Goal: Task Accomplishment & Management: Use online tool/utility

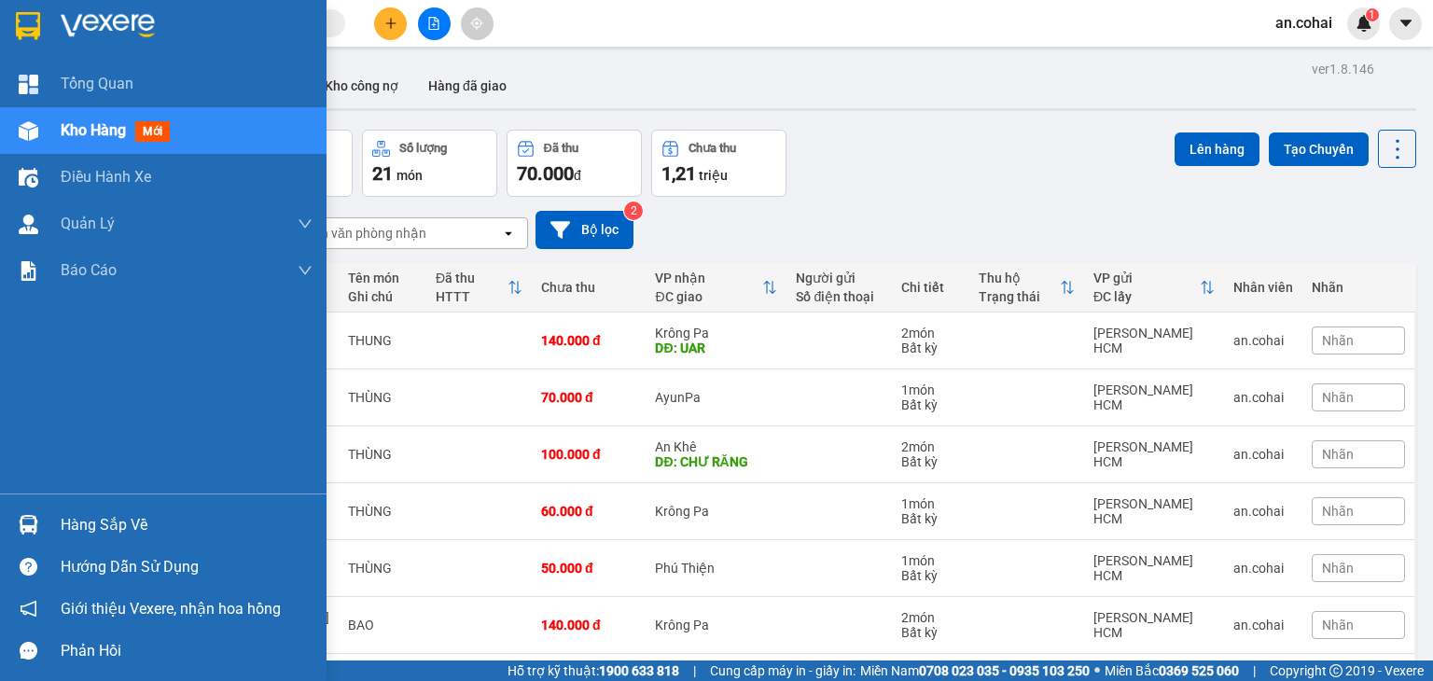
click at [53, 512] on div "Hàng sắp về" at bounding box center [163, 525] width 326 height 42
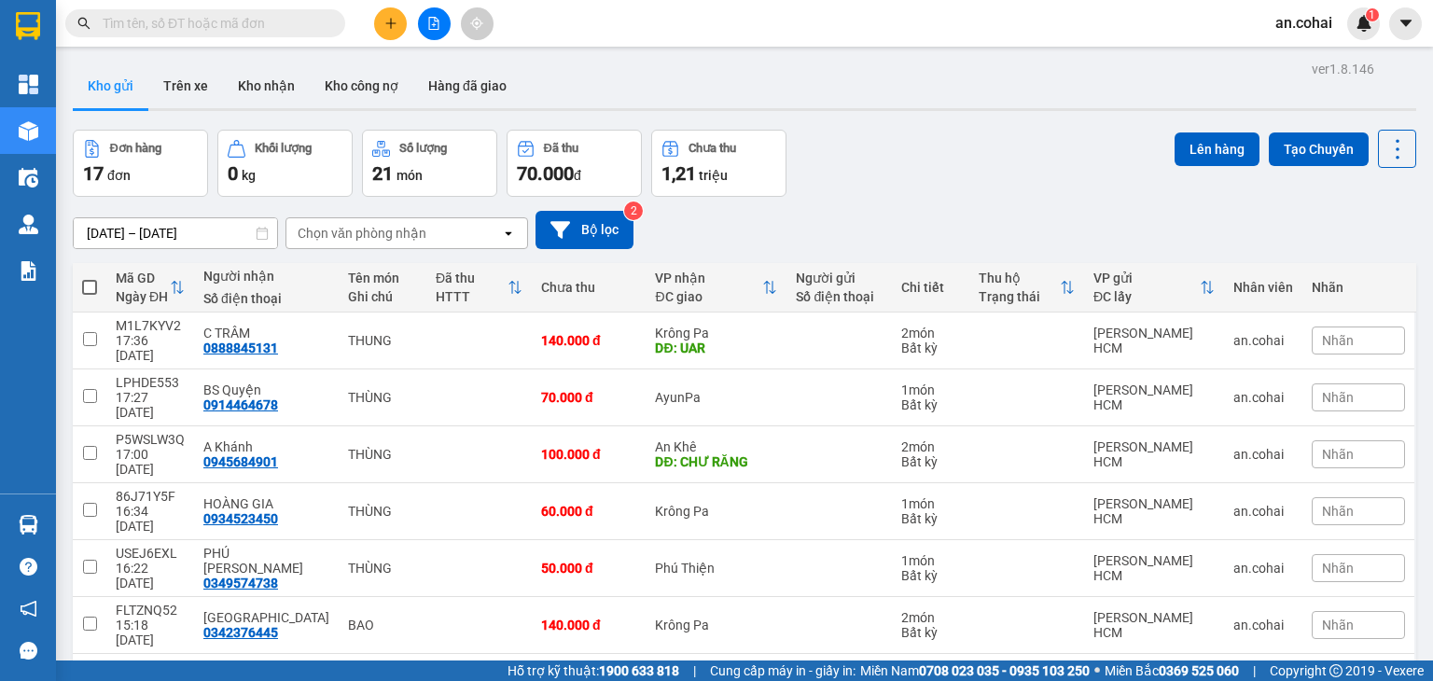
click at [821, 215] on section "Kết quả tìm kiếm ( 0 ) Bộ lọc No Data an.cohai 1 Tổng Quan Kho hàng mới Điều hà…" at bounding box center [716, 340] width 1433 height 681
click at [1324, 150] on button "Tạo Chuyến" at bounding box center [1319, 149] width 100 height 34
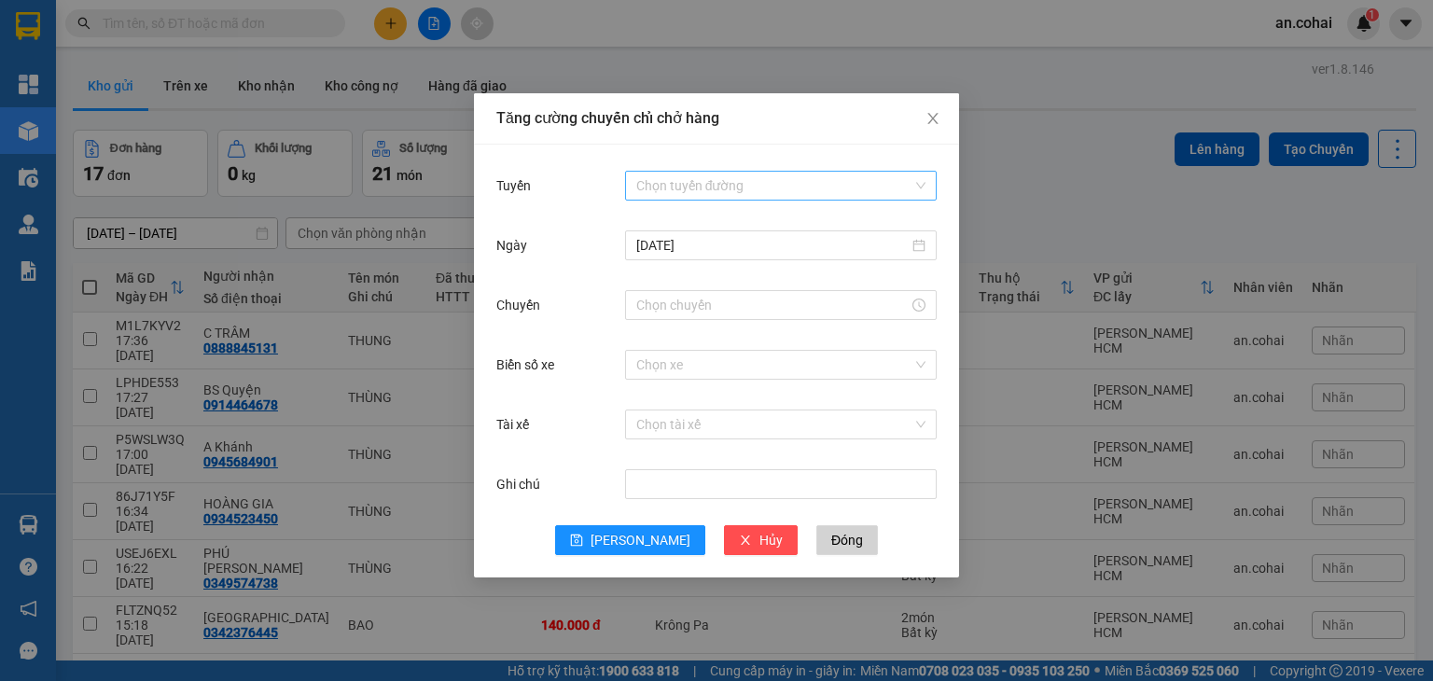
click at [773, 185] on input "Tuyến" at bounding box center [774, 186] width 276 height 28
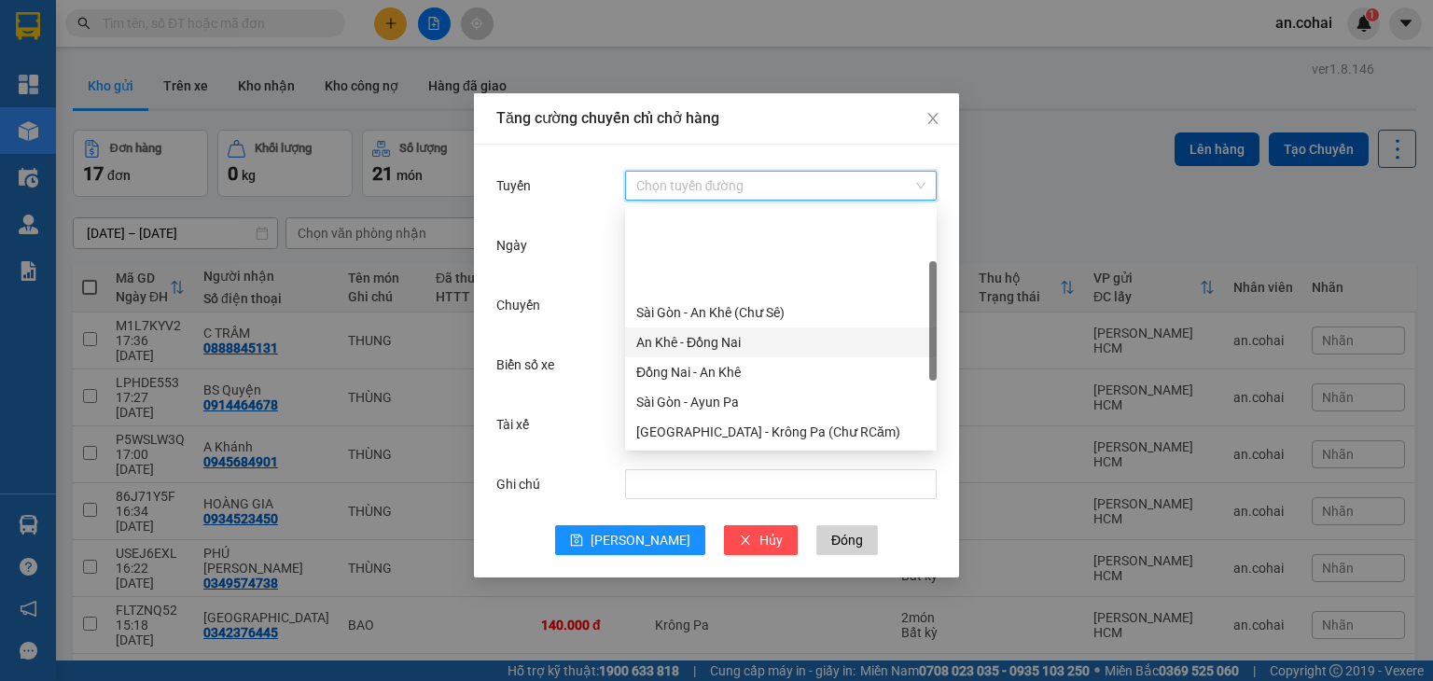
scroll to position [239, 0]
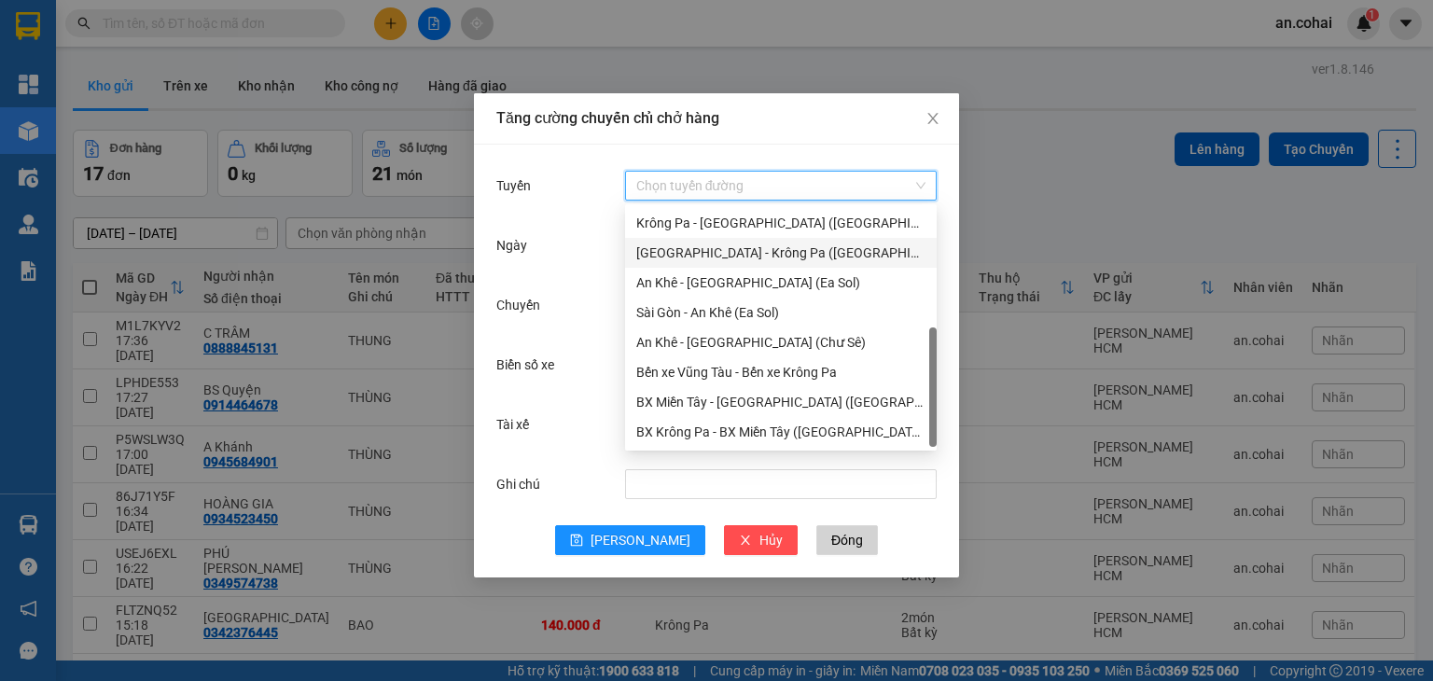
click at [765, 254] on div "[GEOGRAPHIC_DATA] - Krông Pa ([GEOGRAPHIC_DATA])" at bounding box center [780, 253] width 289 height 21
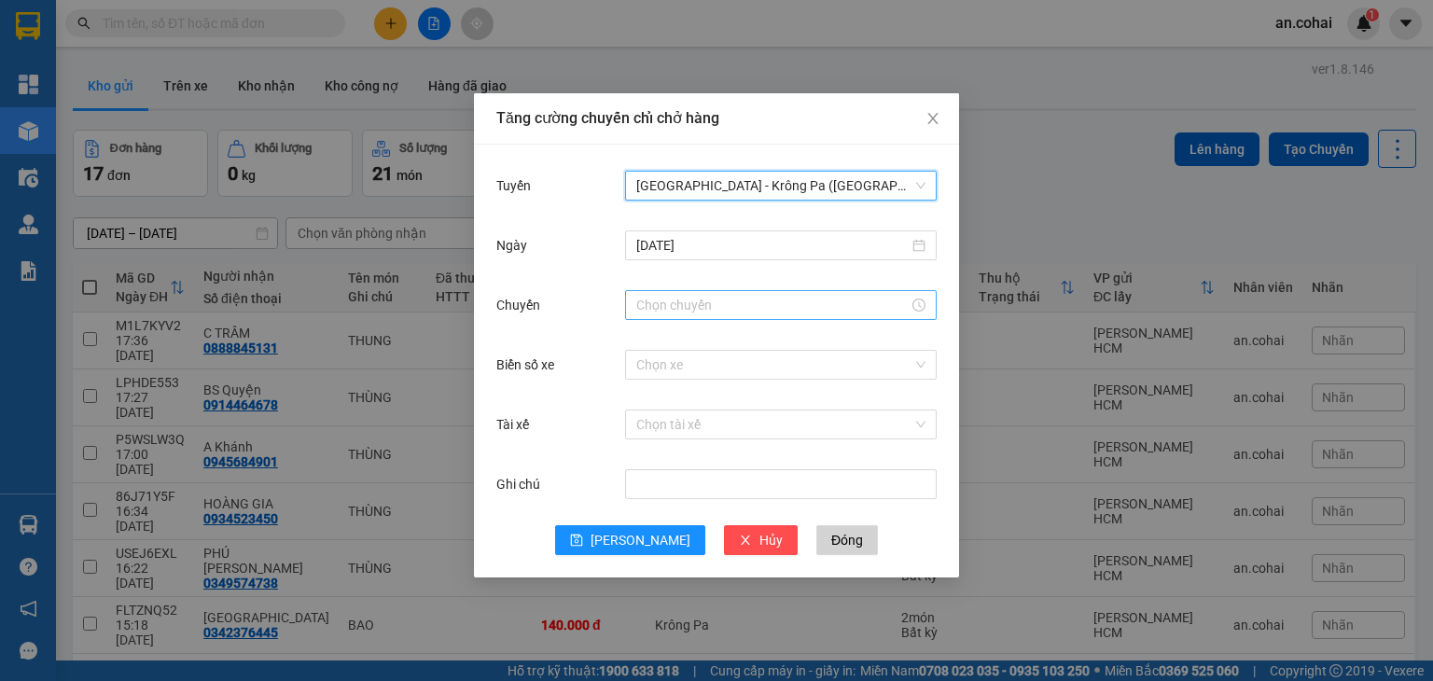
click at [642, 312] on input "Chuyến" at bounding box center [772, 305] width 272 height 21
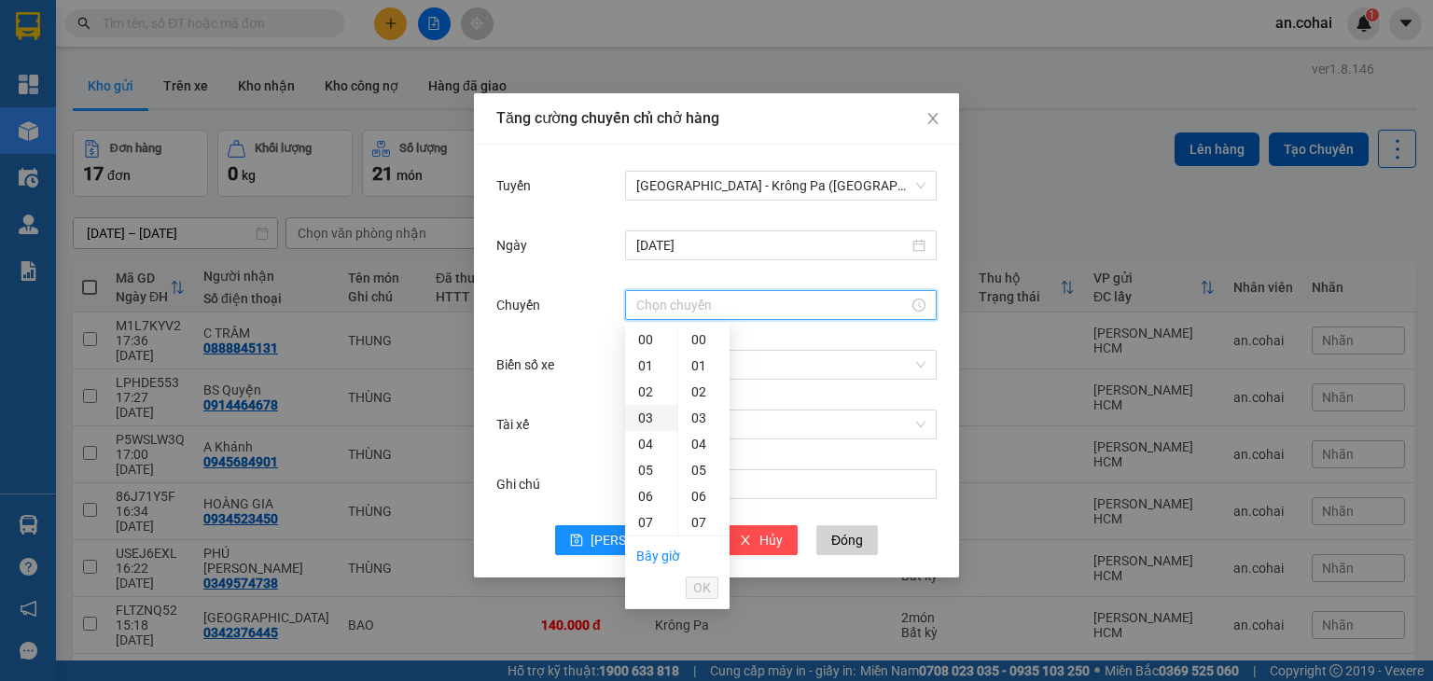
scroll to position [187, 0]
click at [645, 436] on div "11" at bounding box center [651, 440] width 52 height 26
type input "11:00"
click at [700, 338] on div "00" at bounding box center [703, 339] width 51 height 26
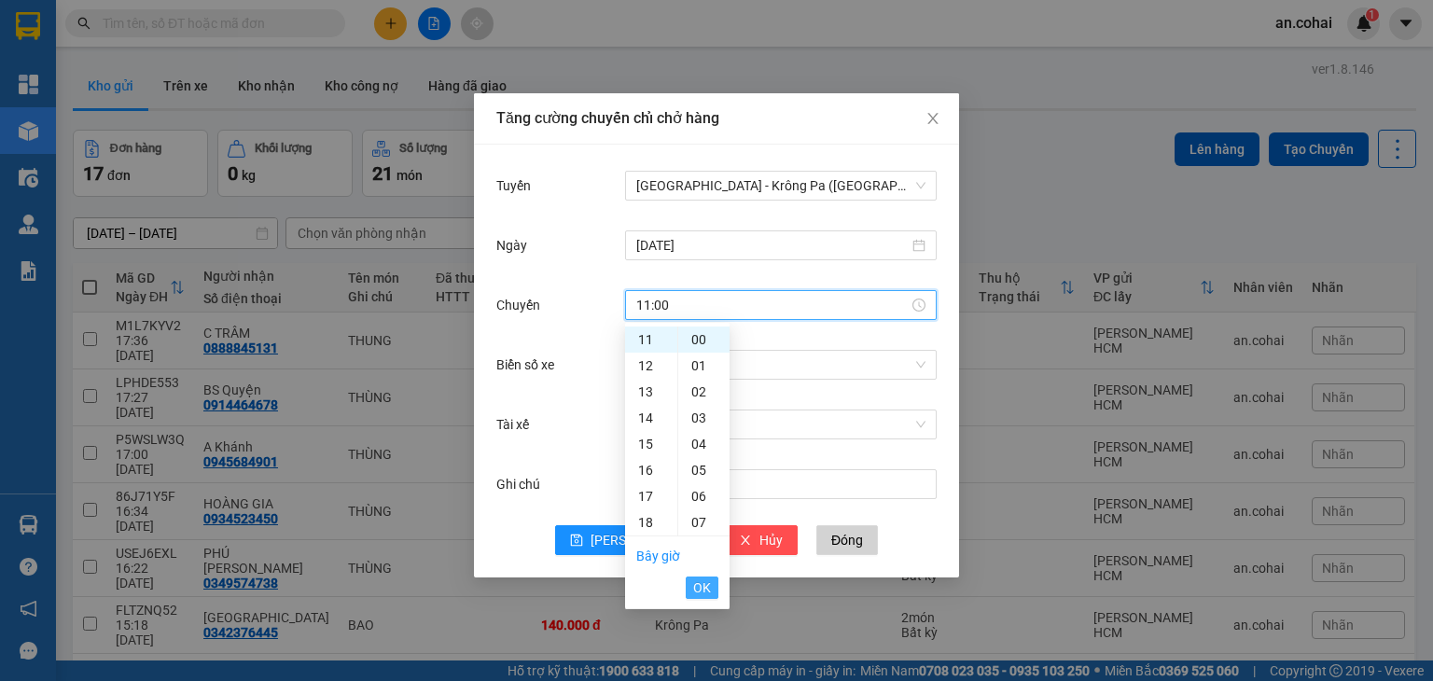
click at [710, 590] on span "OK" at bounding box center [702, 587] width 18 height 21
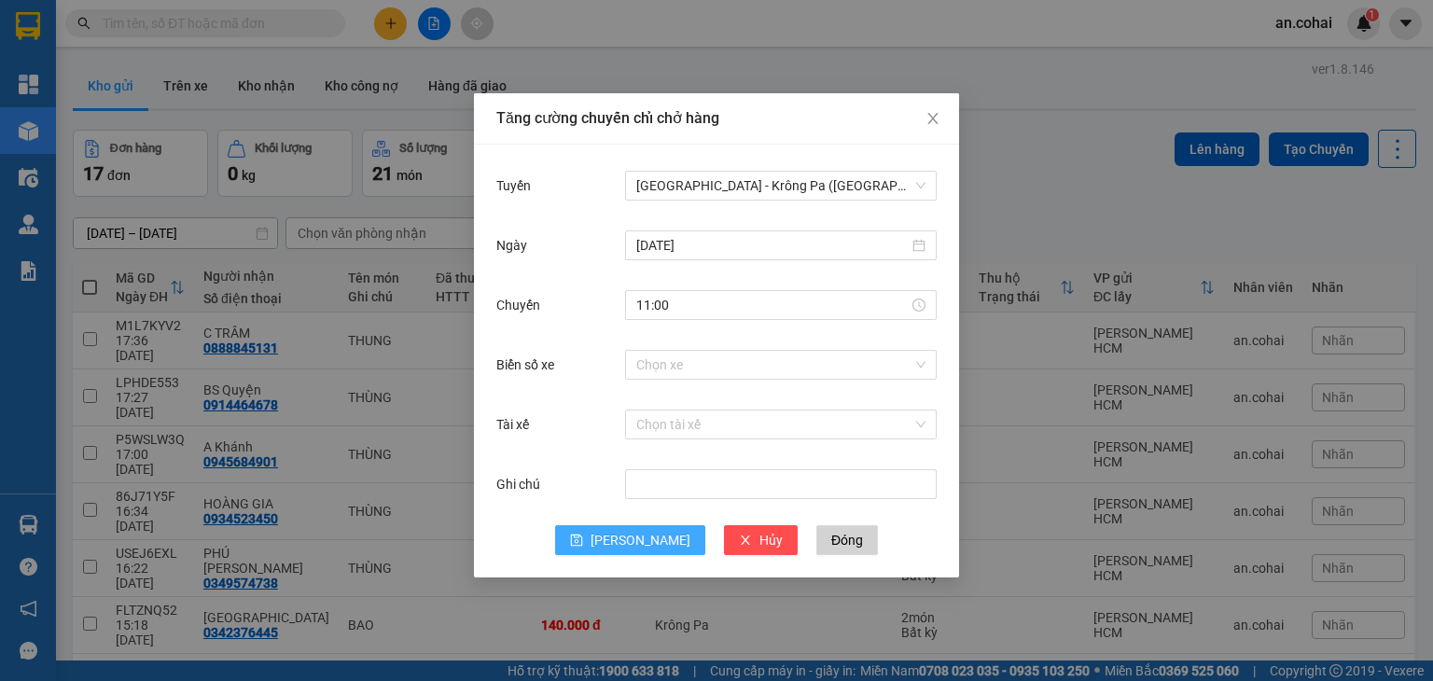
click at [633, 541] on span "[PERSON_NAME]" at bounding box center [640, 540] width 100 height 21
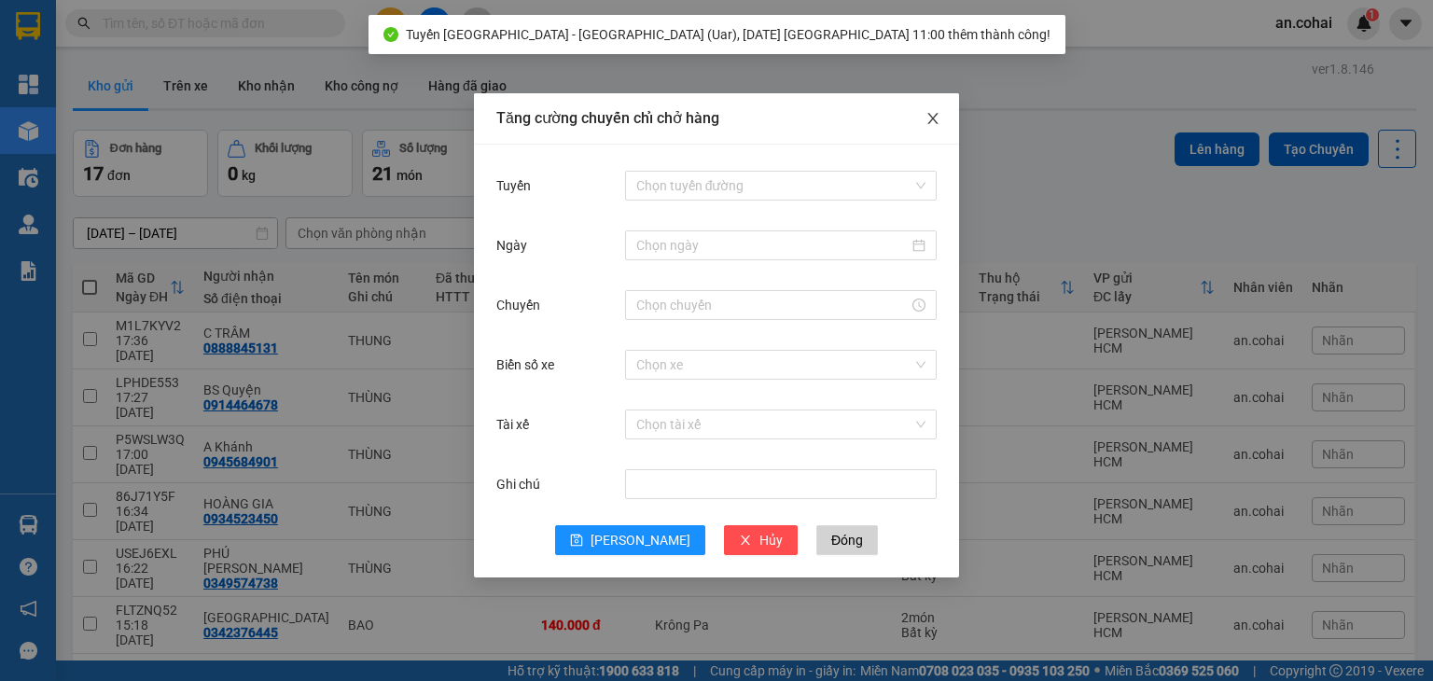
click at [935, 117] on icon "close" at bounding box center [932, 118] width 10 height 11
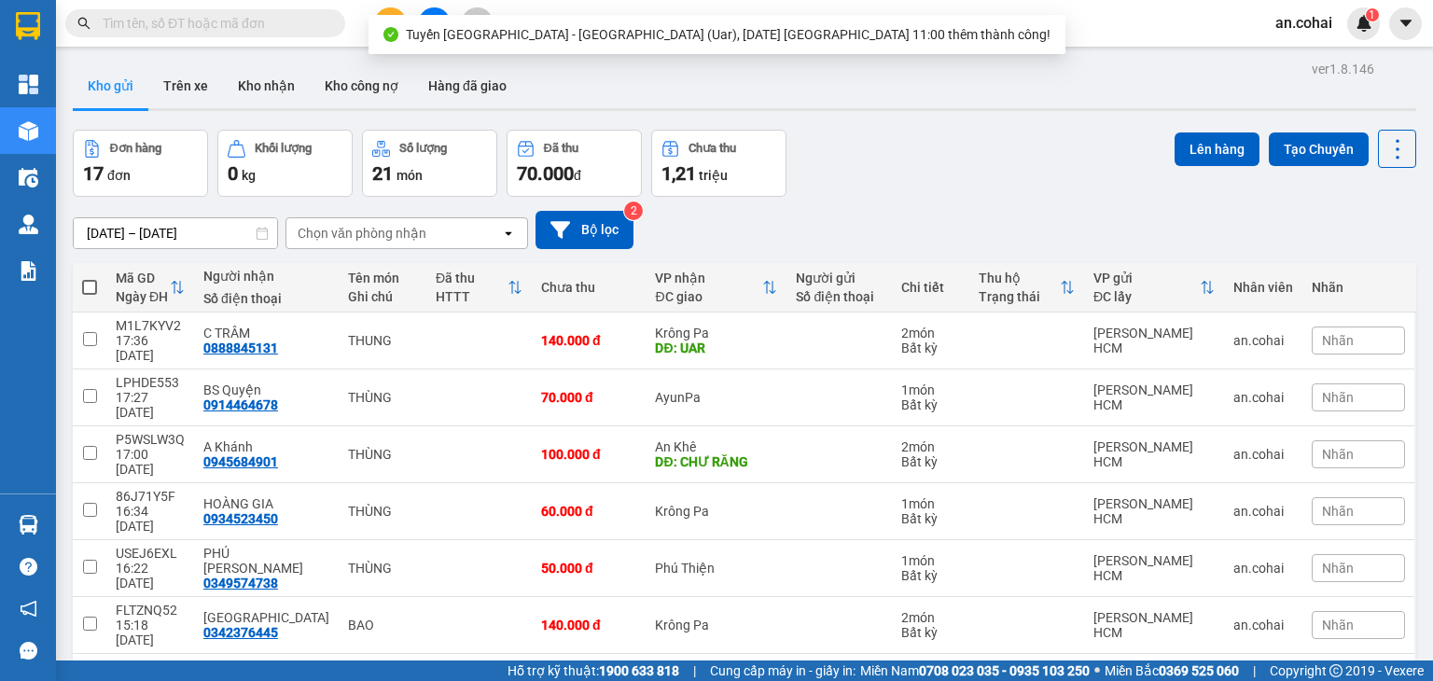
click at [86, 292] on span at bounding box center [89, 287] width 15 height 15
click at [90, 278] on input "checkbox" at bounding box center [90, 278] width 0 height 0
checkbox input "true"
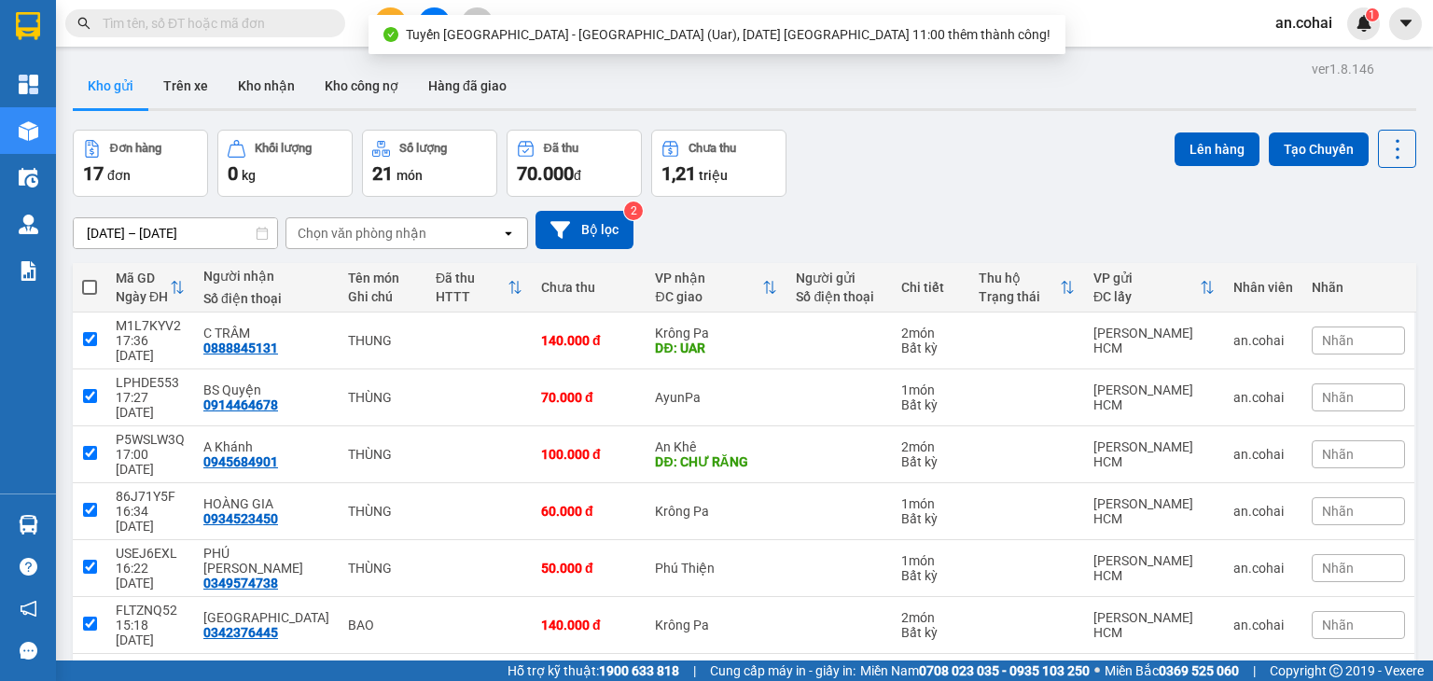
checkbox input "true"
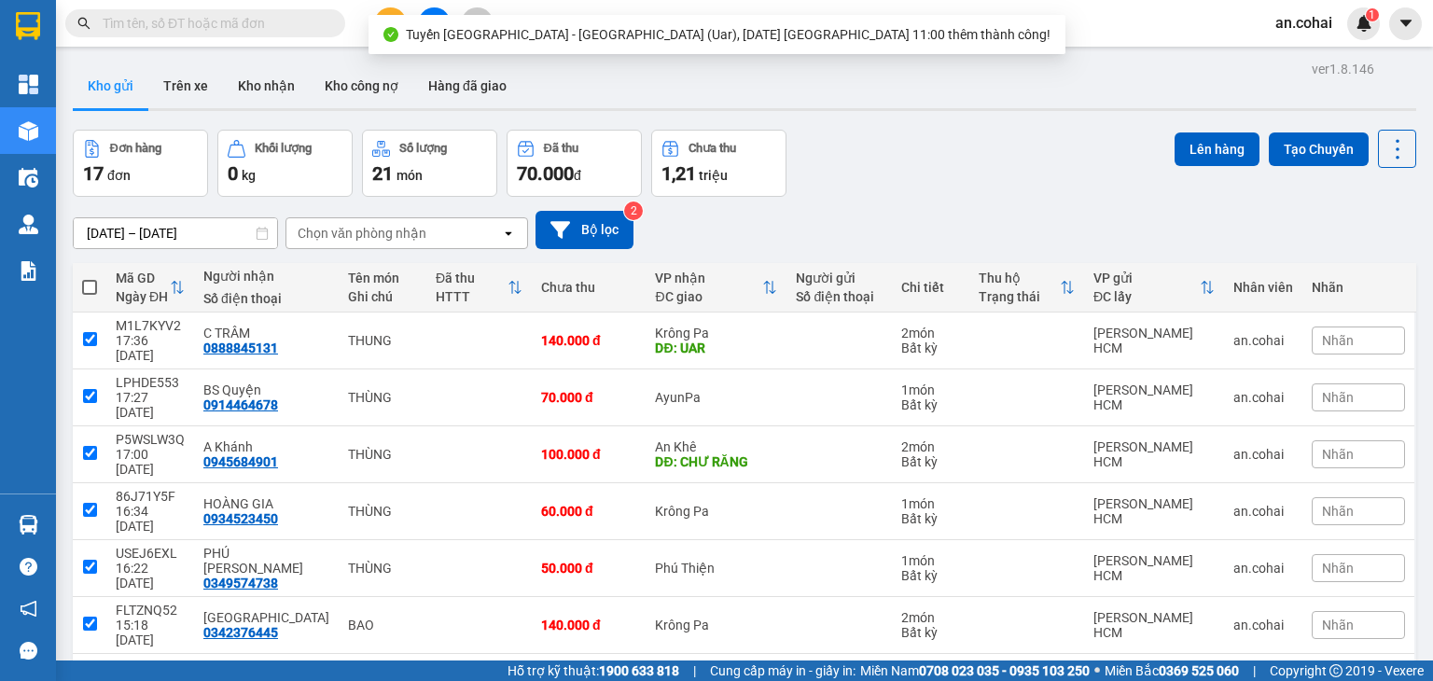
checkbox input "true"
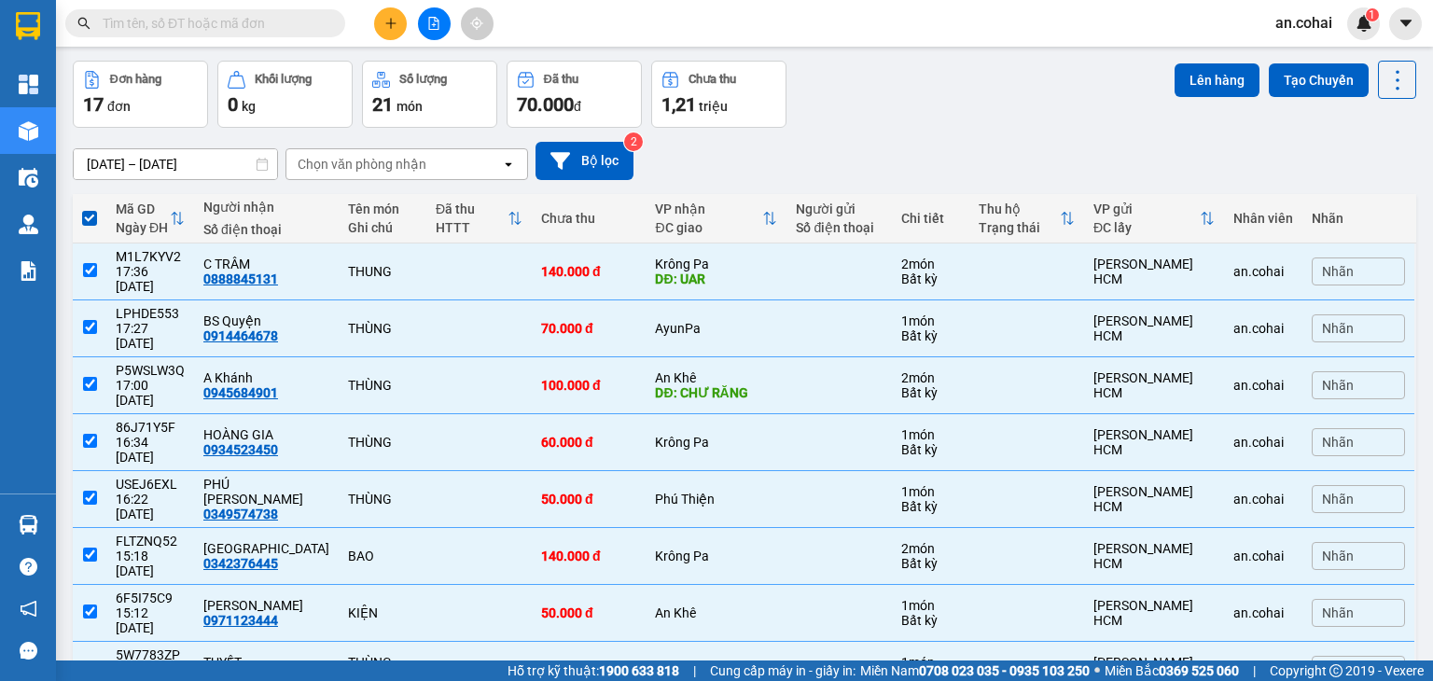
scroll to position [0, 0]
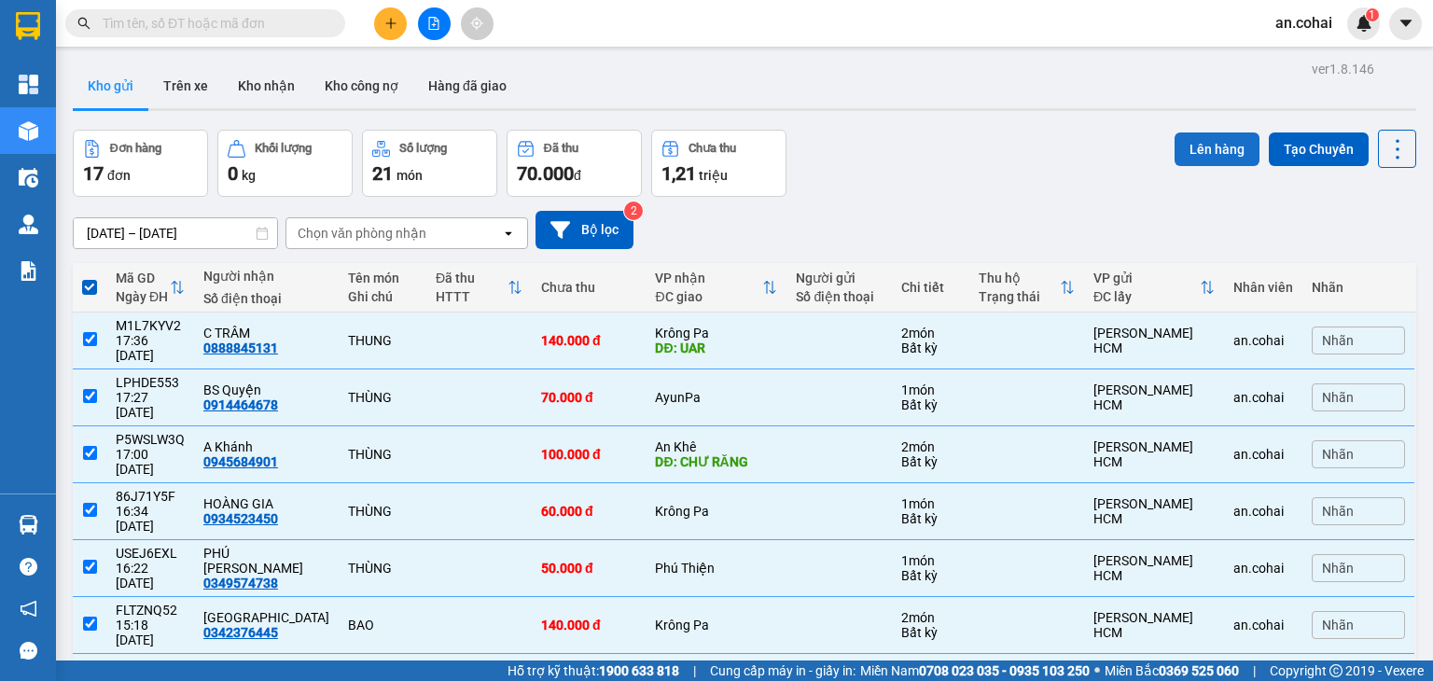
click at [1197, 146] on button "Lên hàng" at bounding box center [1216, 149] width 85 height 34
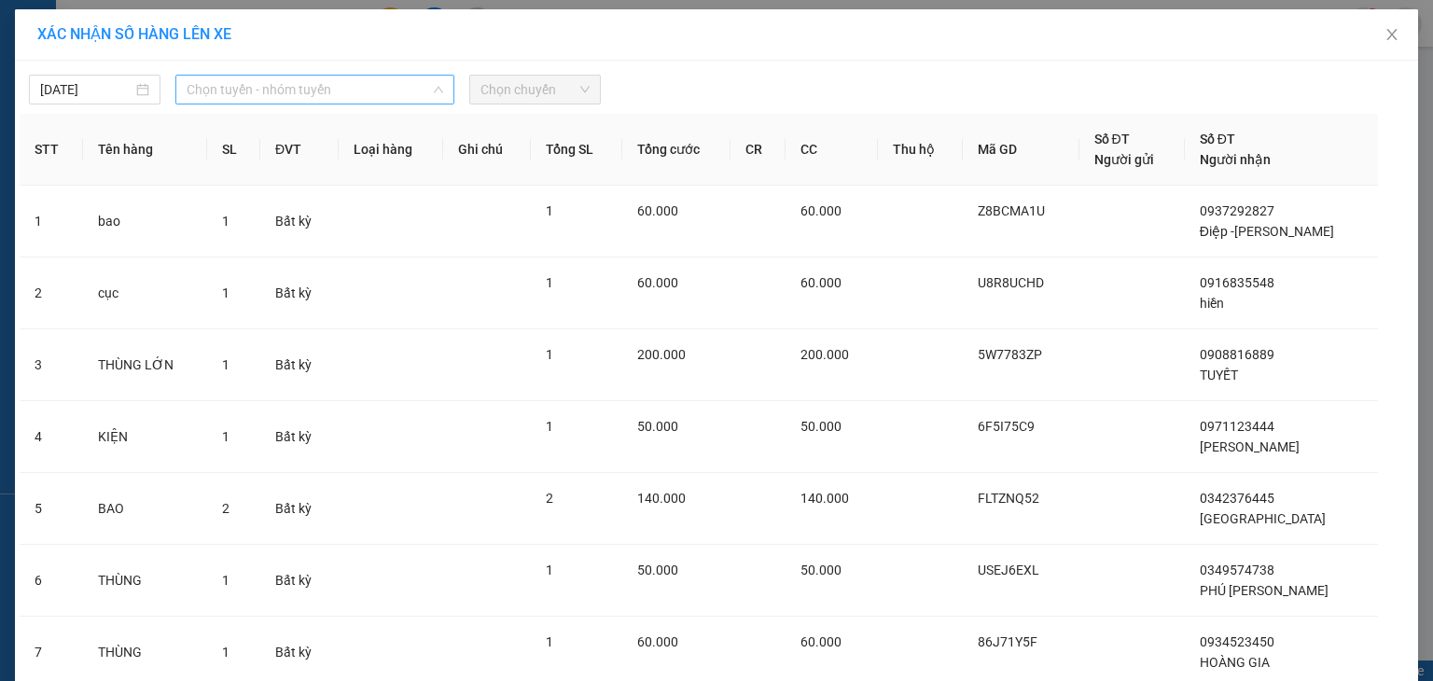
click at [369, 82] on span "Chọn tuyến - nhóm tuyến" at bounding box center [315, 90] width 257 height 28
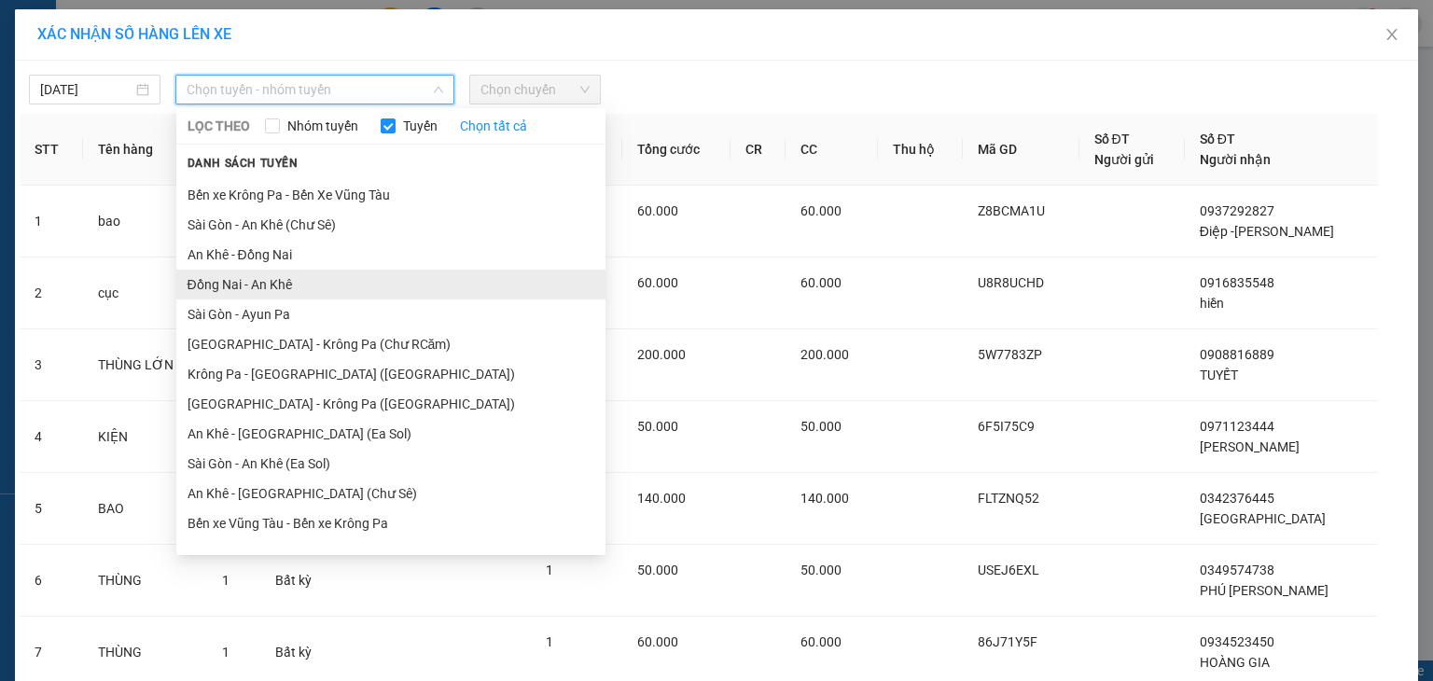
scroll to position [103, 0]
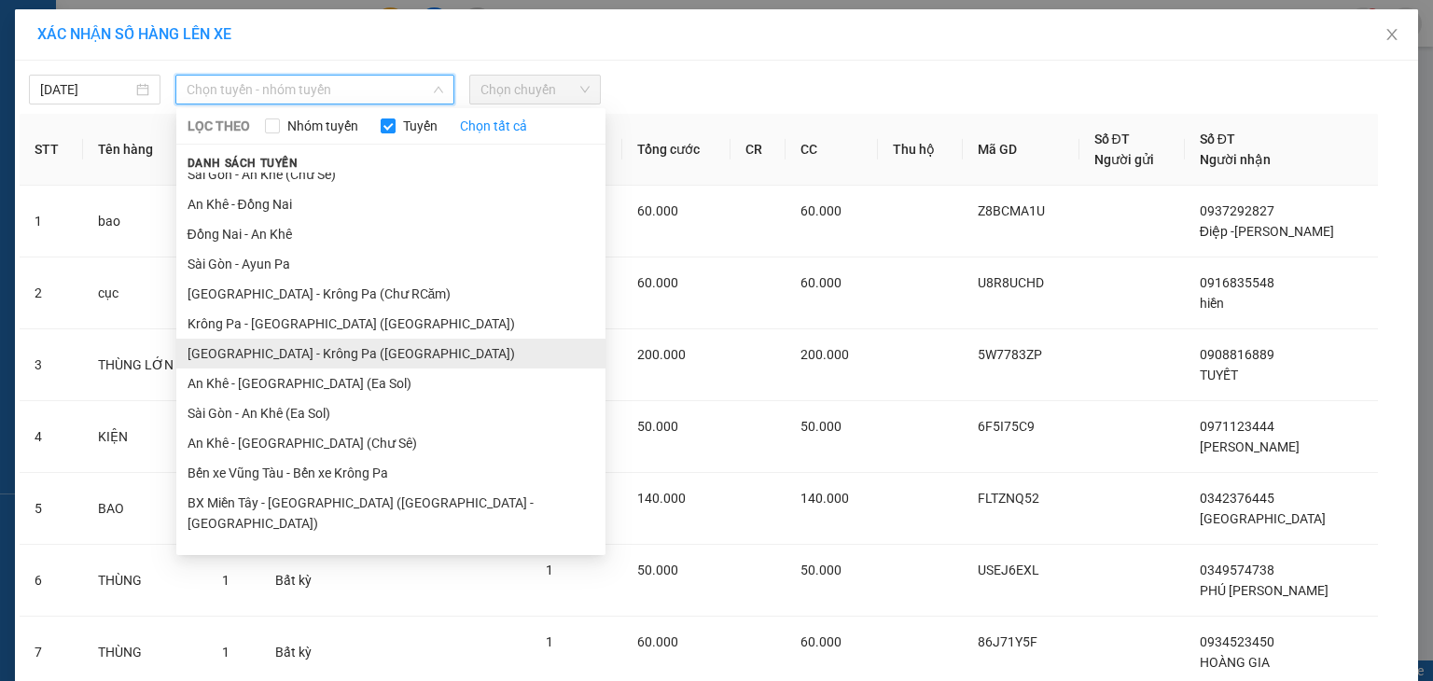
click at [298, 354] on li "[GEOGRAPHIC_DATA] - Krông Pa ([GEOGRAPHIC_DATA])" at bounding box center [390, 354] width 429 height 30
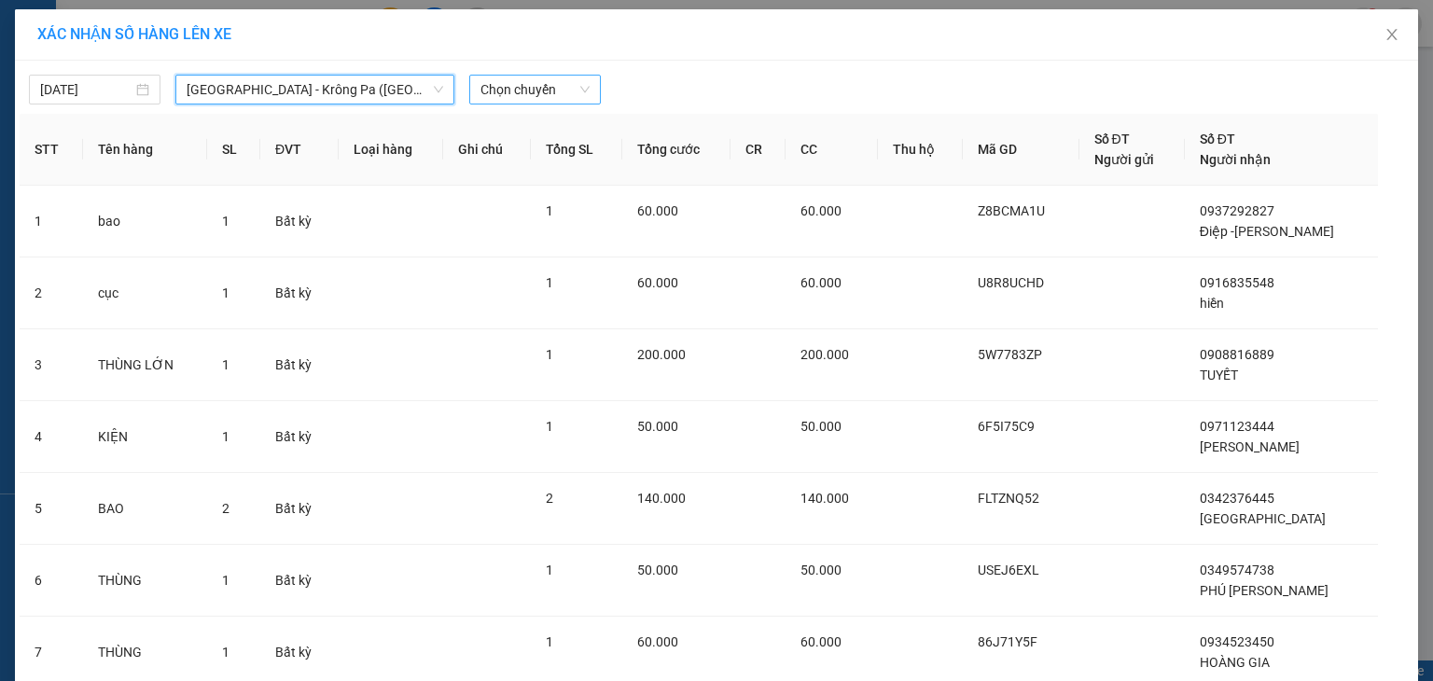
drag, startPoint x: 560, startPoint y: 71, endPoint x: 555, endPoint y: 79, distance: 9.6
click at [558, 75] on div "[DATE] [GEOGRAPHIC_DATA] - [GEOGRAPHIC_DATA] ([GEOGRAPHIC_DATA]) [GEOGRAPHIC_DA…" at bounding box center [717, 84] width 1394 height 39
drag, startPoint x: 555, startPoint y: 79, endPoint x: 541, endPoint y: 102, distance: 26.4
click at [555, 80] on span "Chọn chuyến" at bounding box center [534, 90] width 109 height 28
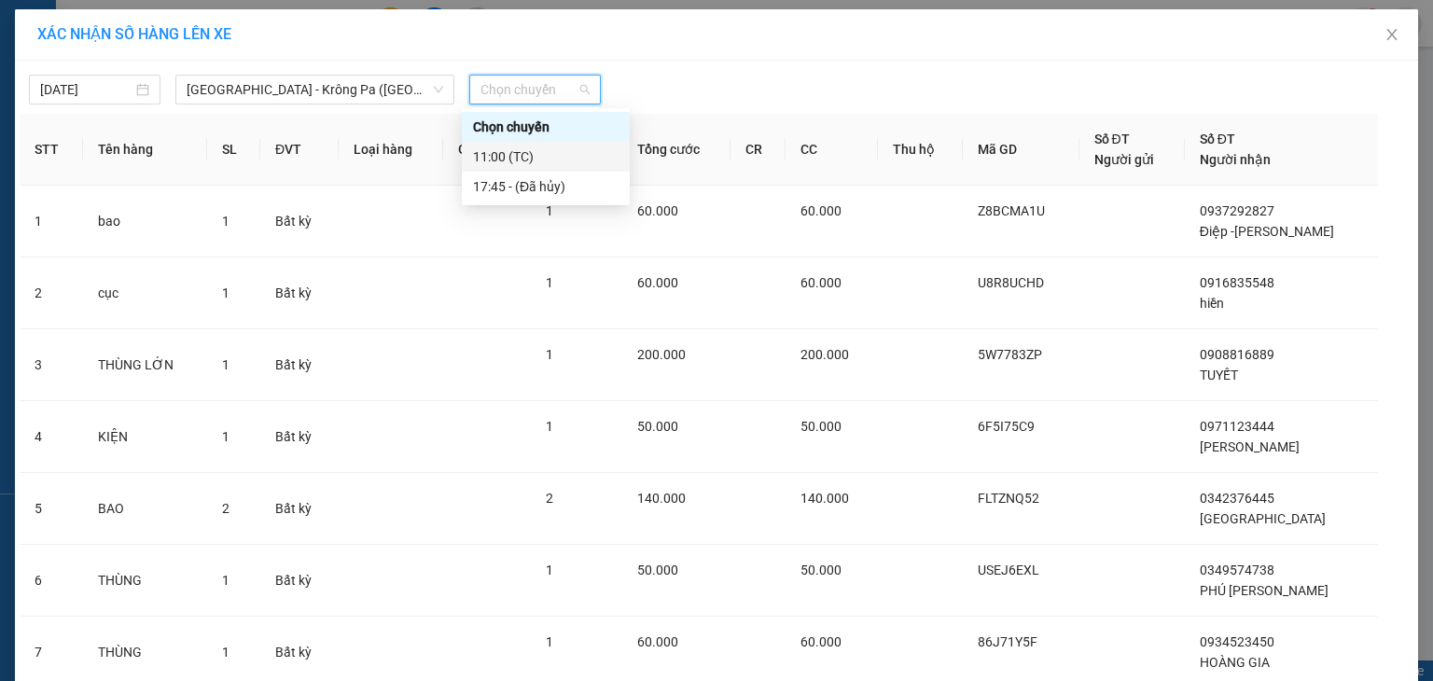
click at [520, 153] on div "11:00 (TC)" at bounding box center [546, 156] width 146 height 21
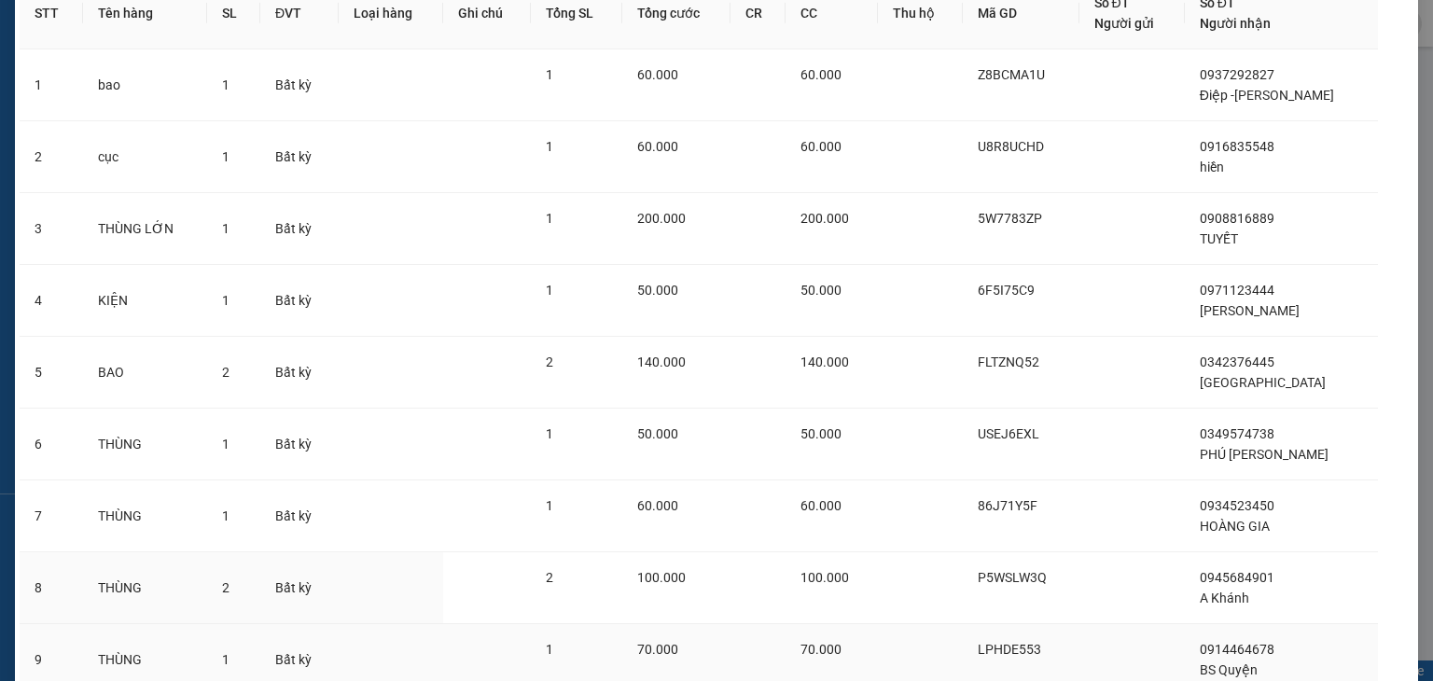
scroll to position [368, 0]
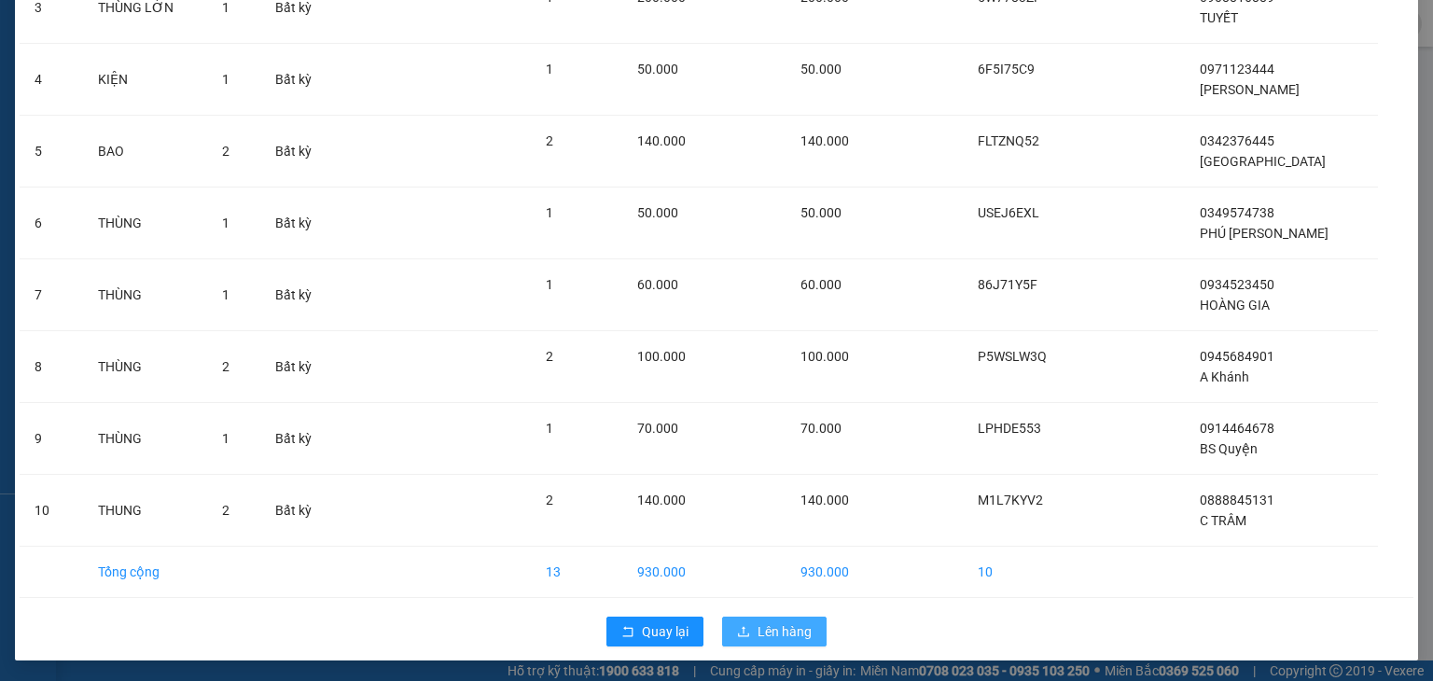
click at [770, 621] on span "Lên hàng" at bounding box center [784, 631] width 54 height 21
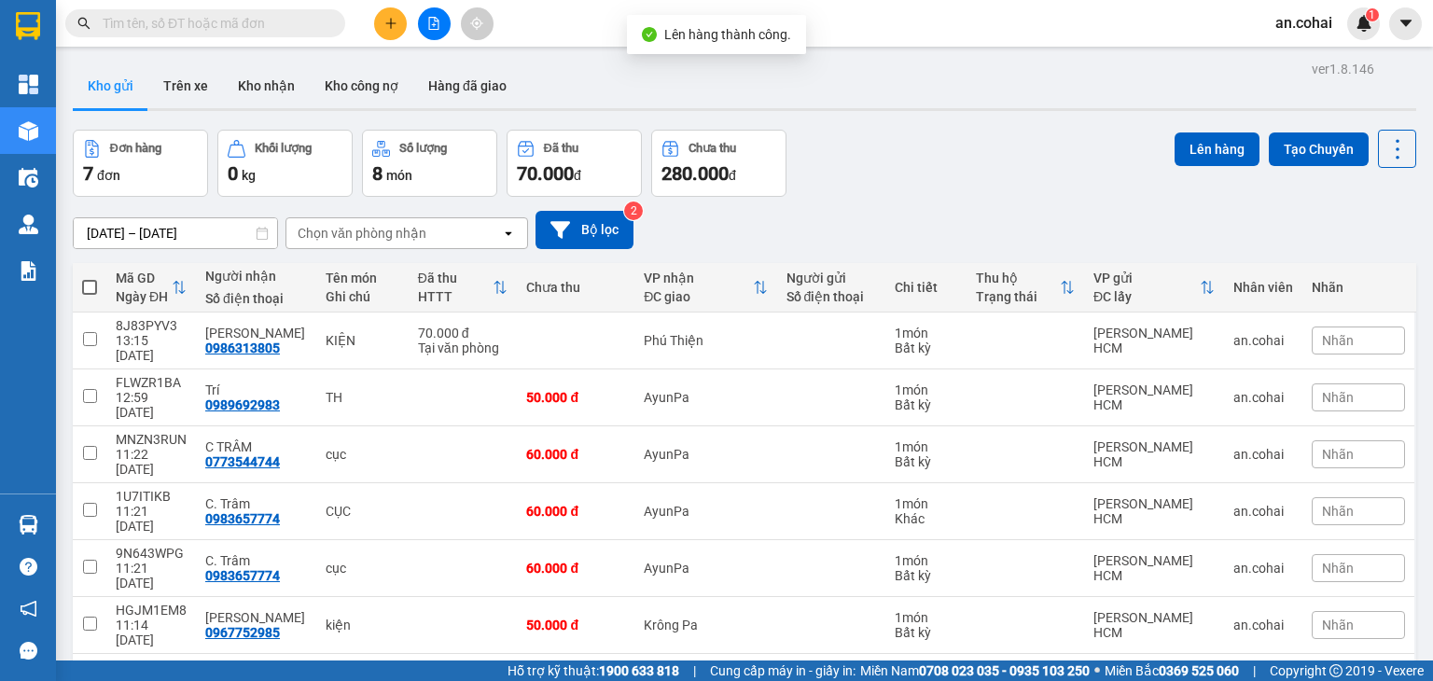
click at [87, 281] on span at bounding box center [89, 287] width 15 height 15
click at [90, 278] on input "checkbox" at bounding box center [90, 278] width 0 height 0
checkbox input "true"
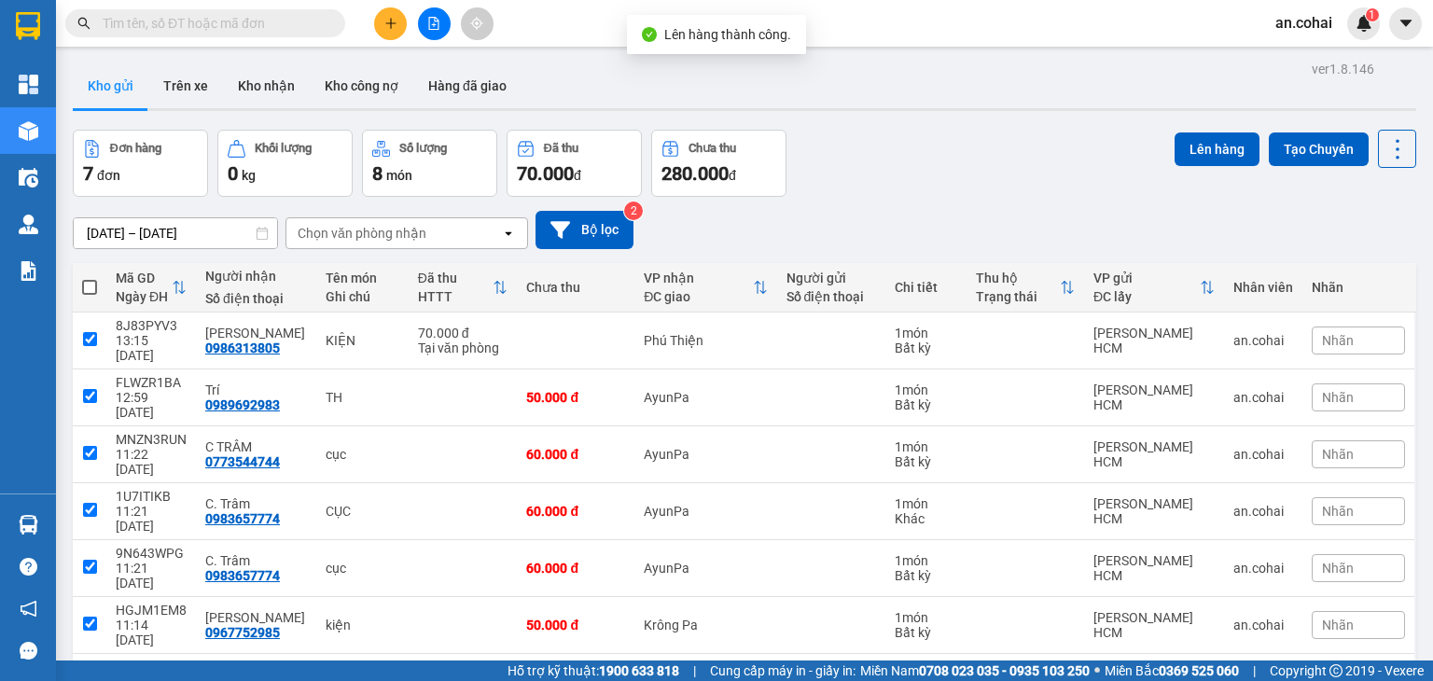
checkbox input "true"
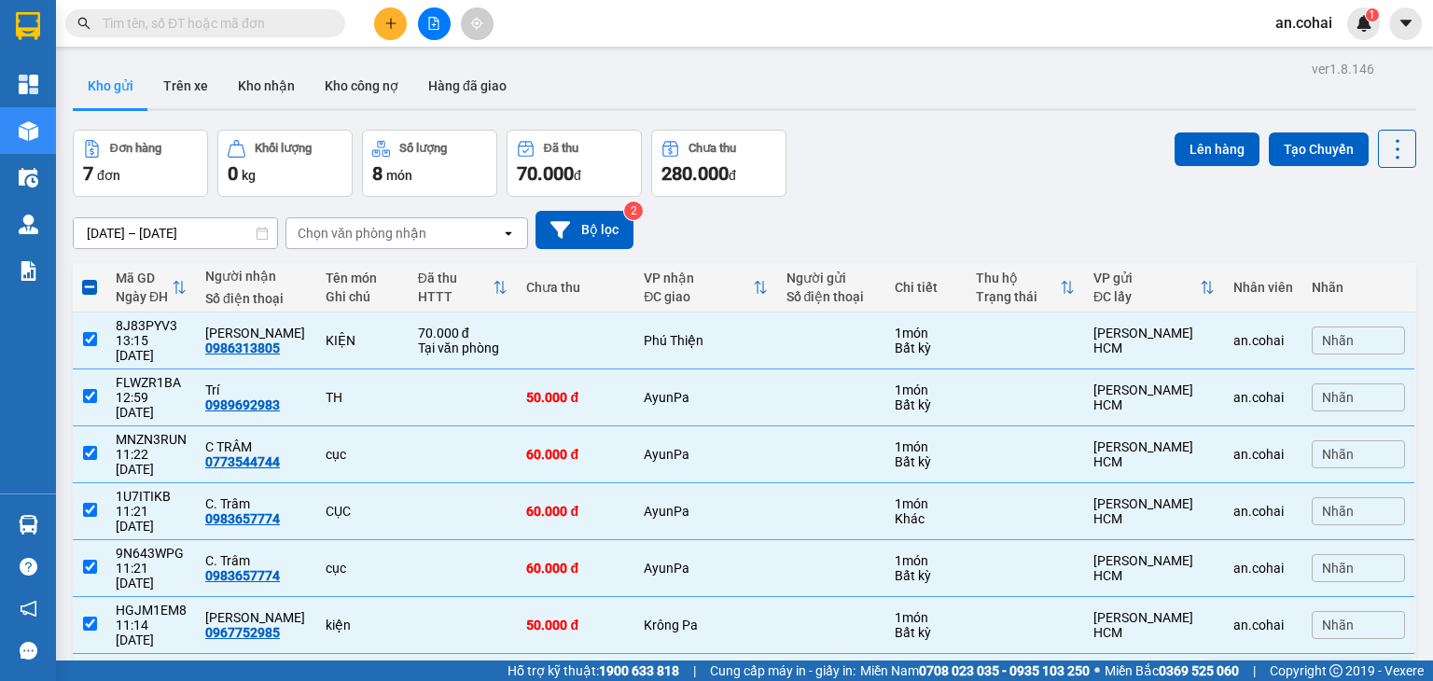
click at [86, 673] on input "checkbox" at bounding box center [90, 680] width 14 height 14
checkbox input "false"
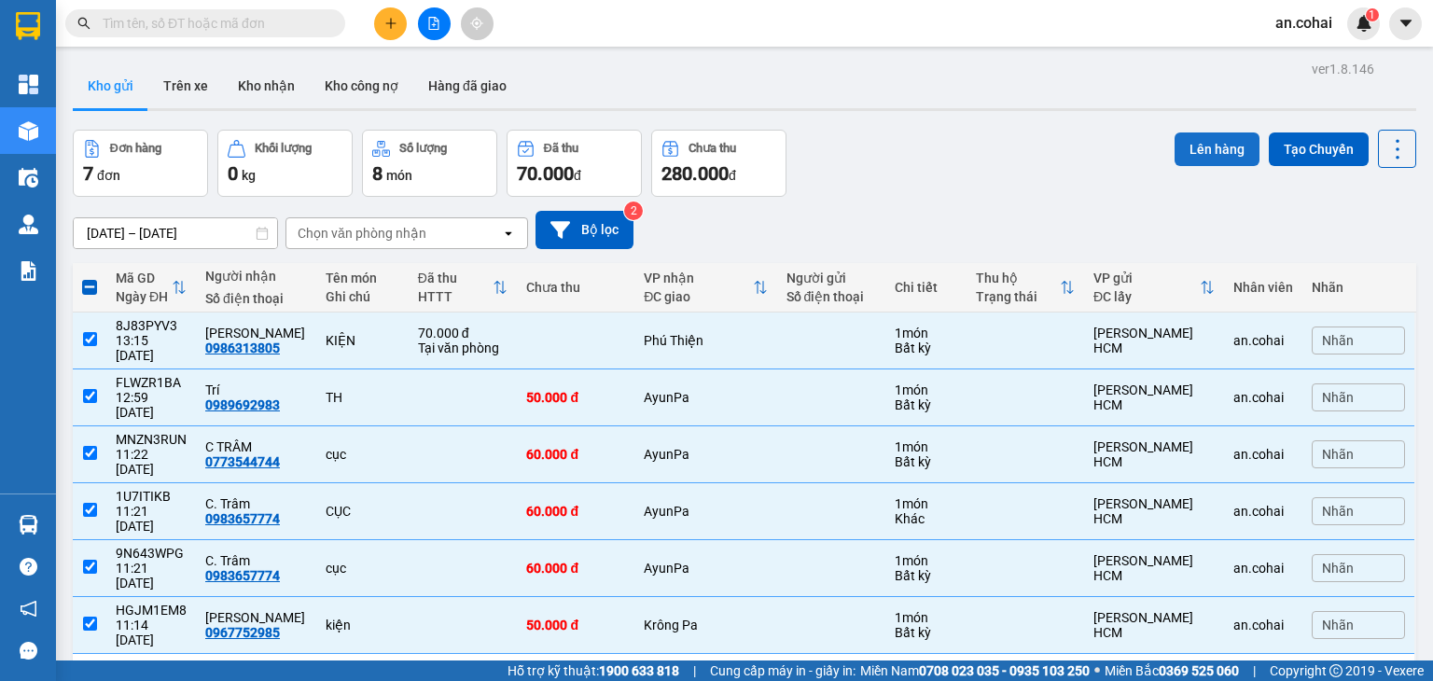
click at [1213, 146] on button "Lên hàng" at bounding box center [1216, 149] width 85 height 34
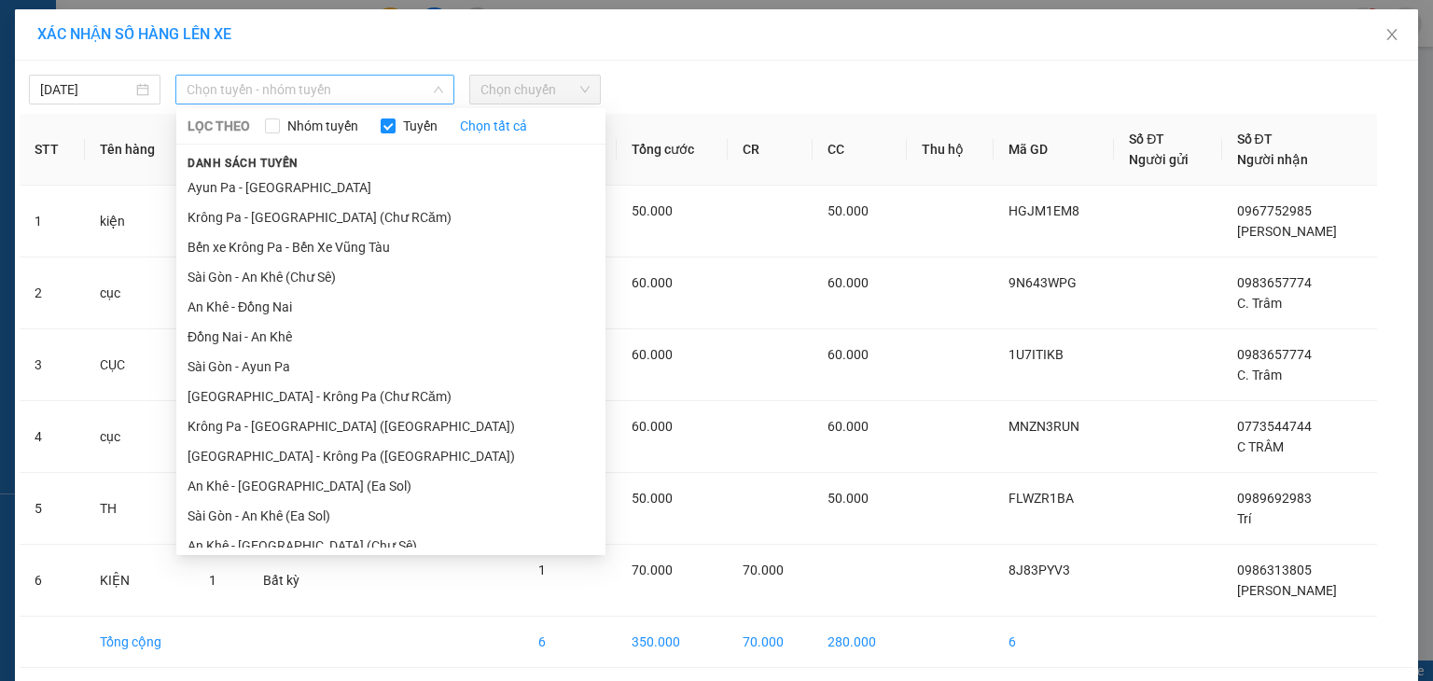
click at [414, 81] on span "Chọn tuyến - nhóm tuyến" at bounding box center [315, 90] width 257 height 28
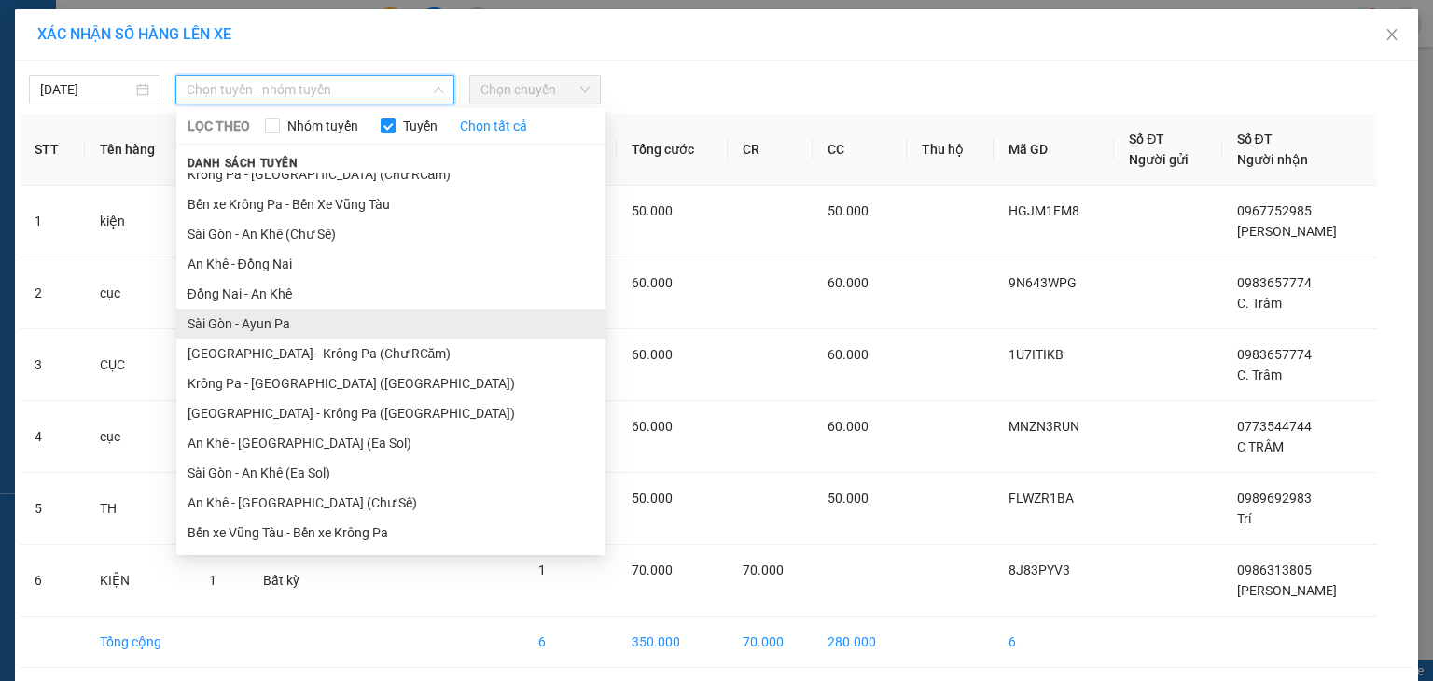
scroll to position [103, 0]
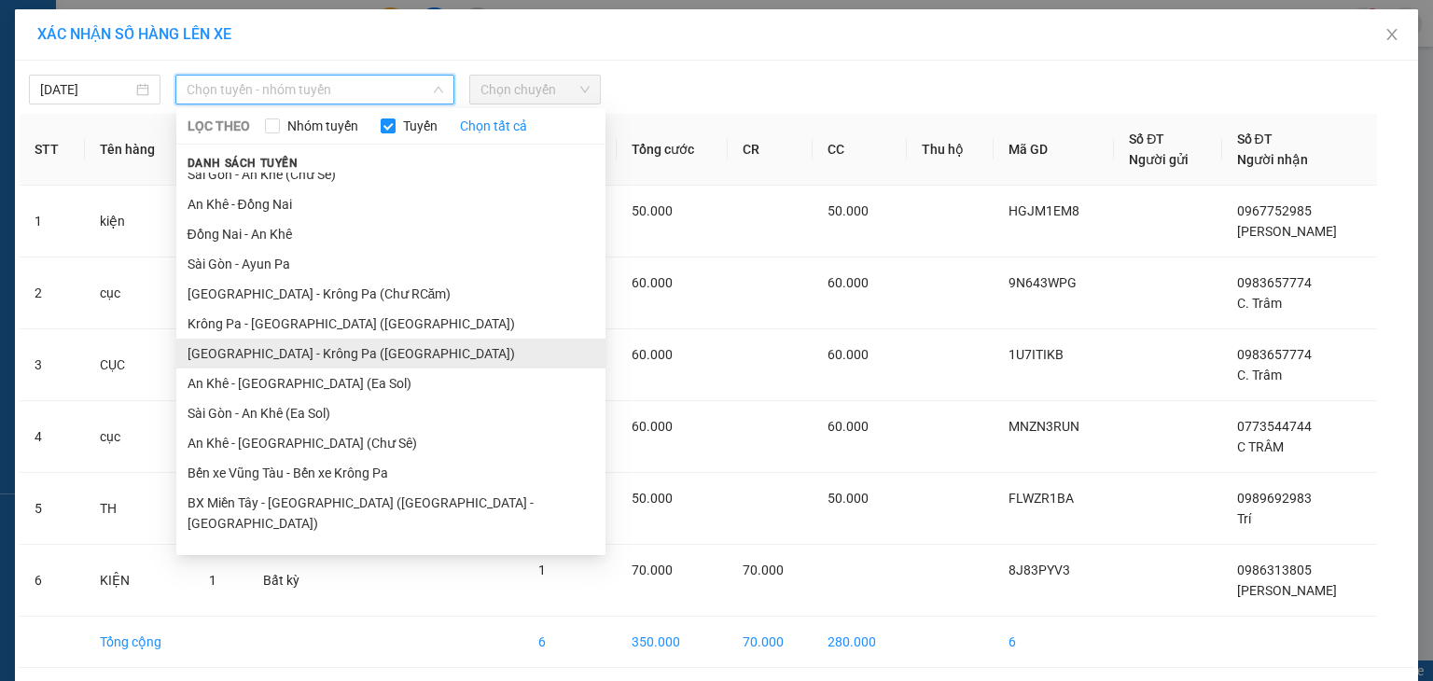
click at [310, 354] on li "[GEOGRAPHIC_DATA] - Krông Pa ([GEOGRAPHIC_DATA])" at bounding box center [390, 354] width 429 height 30
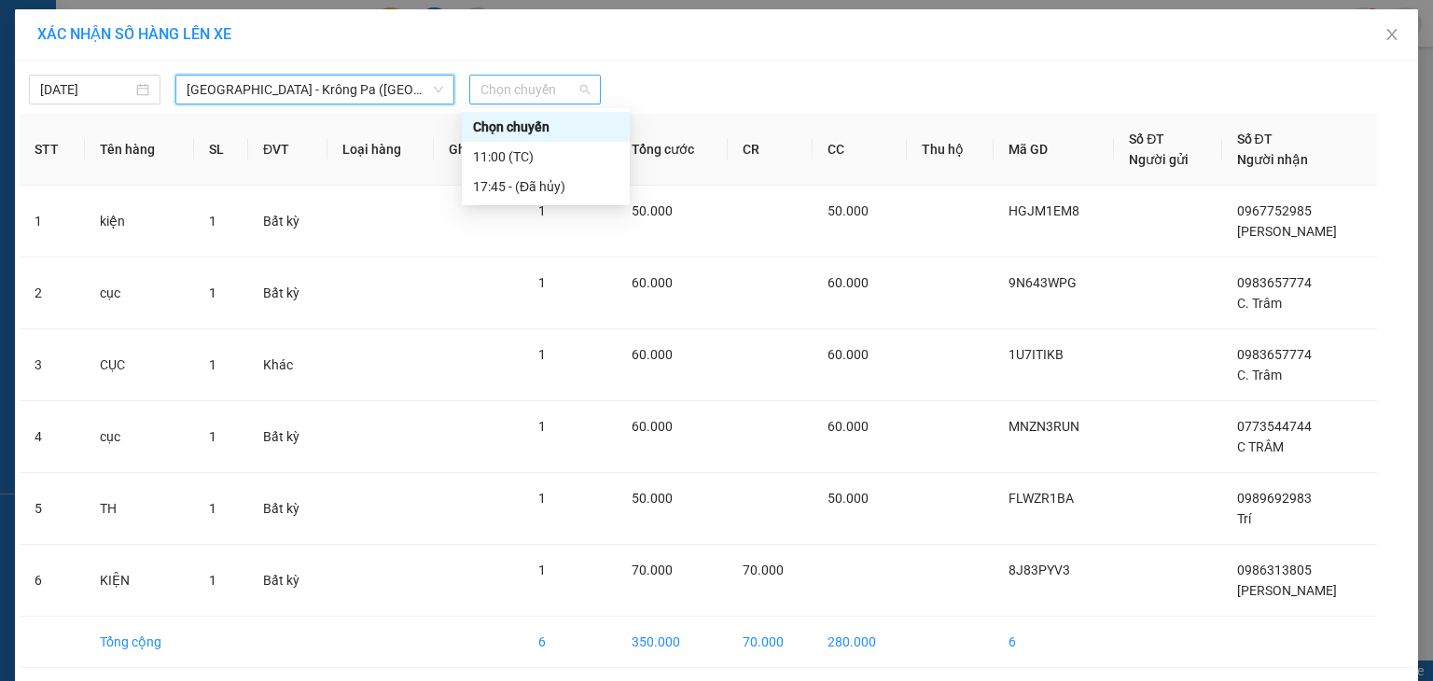
click at [557, 89] on span "Chọn chuyến" at bounding box center [534, 90] width 109 height 28
click at [546, 152] on div "11:00 (TC)" at bounding box center [546, 156] width 146 height 21
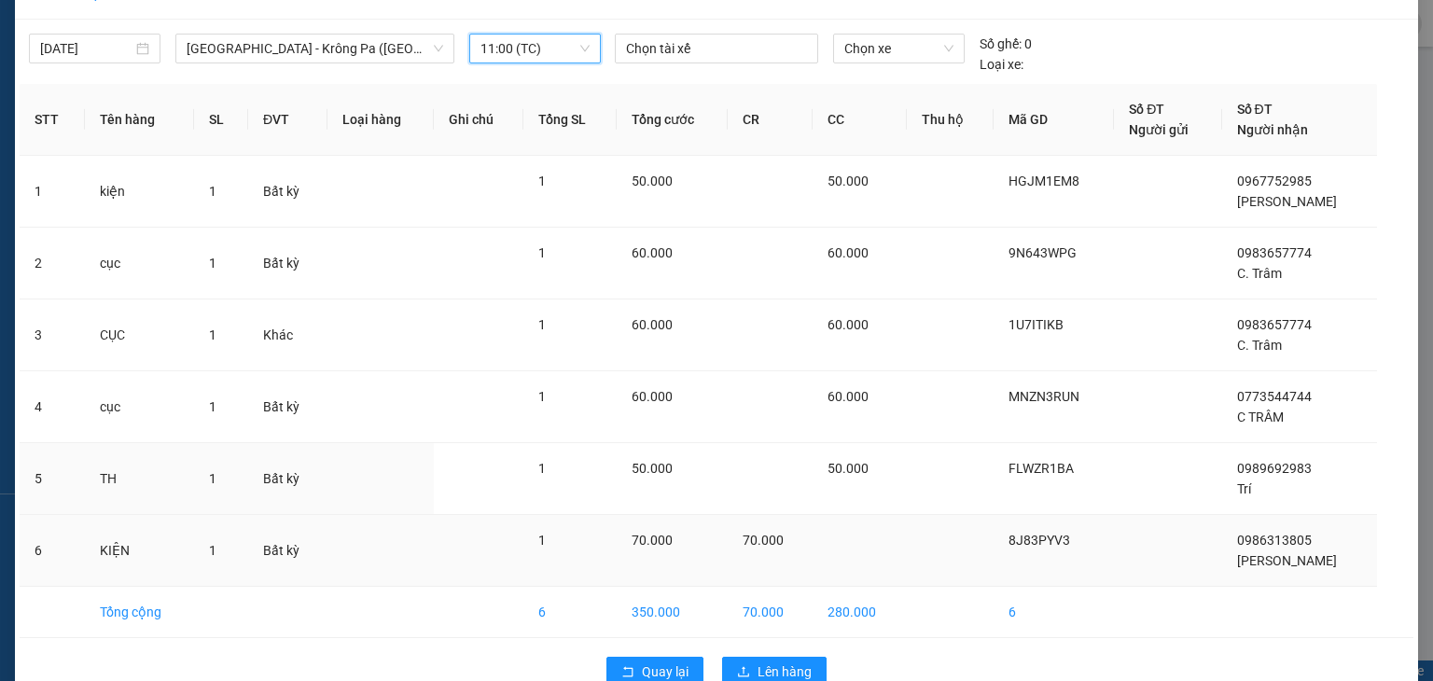
scroll to position [82, 0]
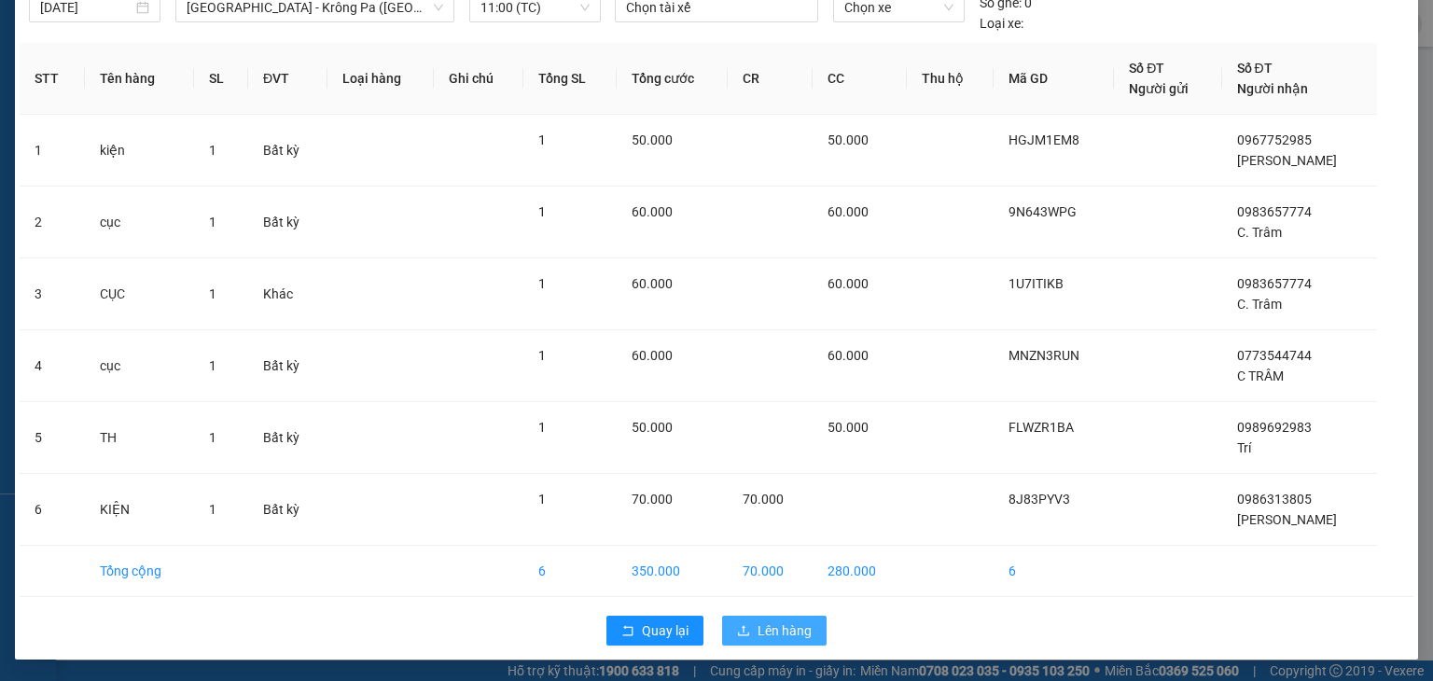
click at [748, 635] on button "Lên hàng" at bounding box center [774, 631] width 104 height 30
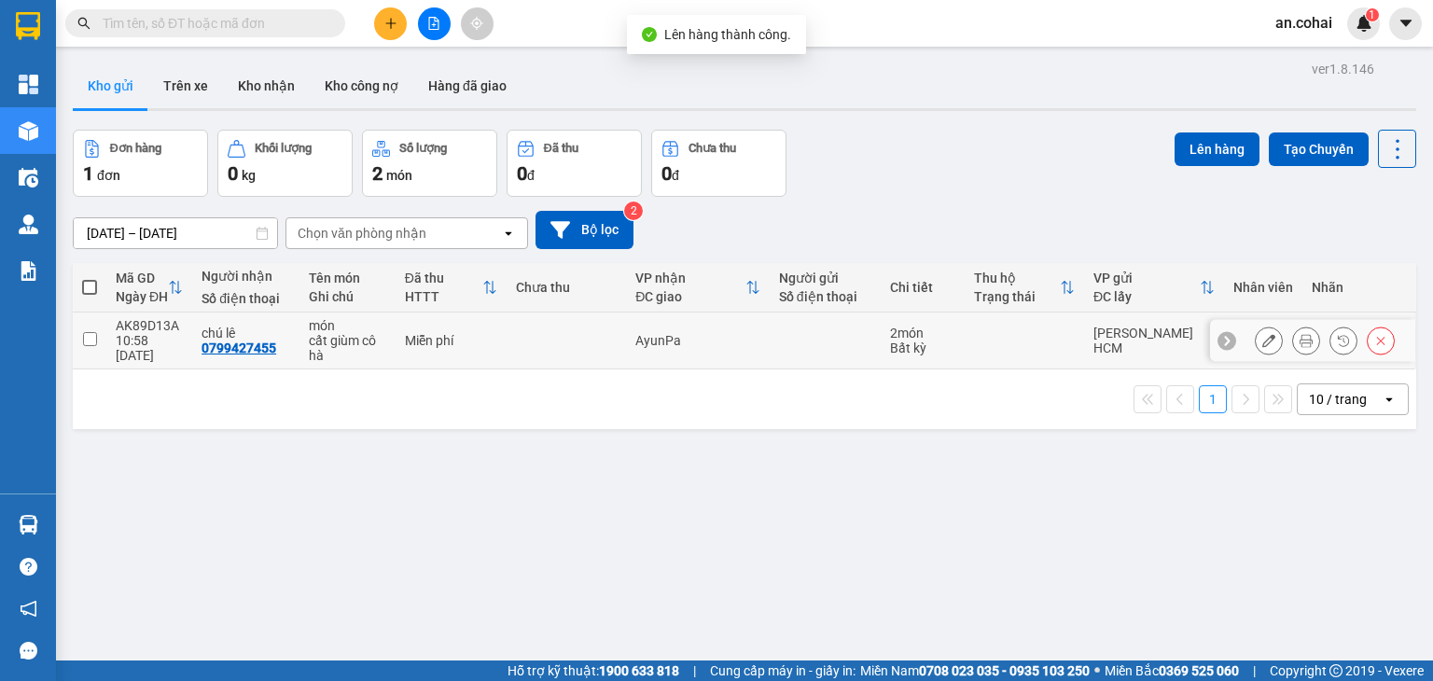
click at [86, 332] on input "checkbox" at bounding box center [90, 339] width 14 height 14
checkbox input "true"
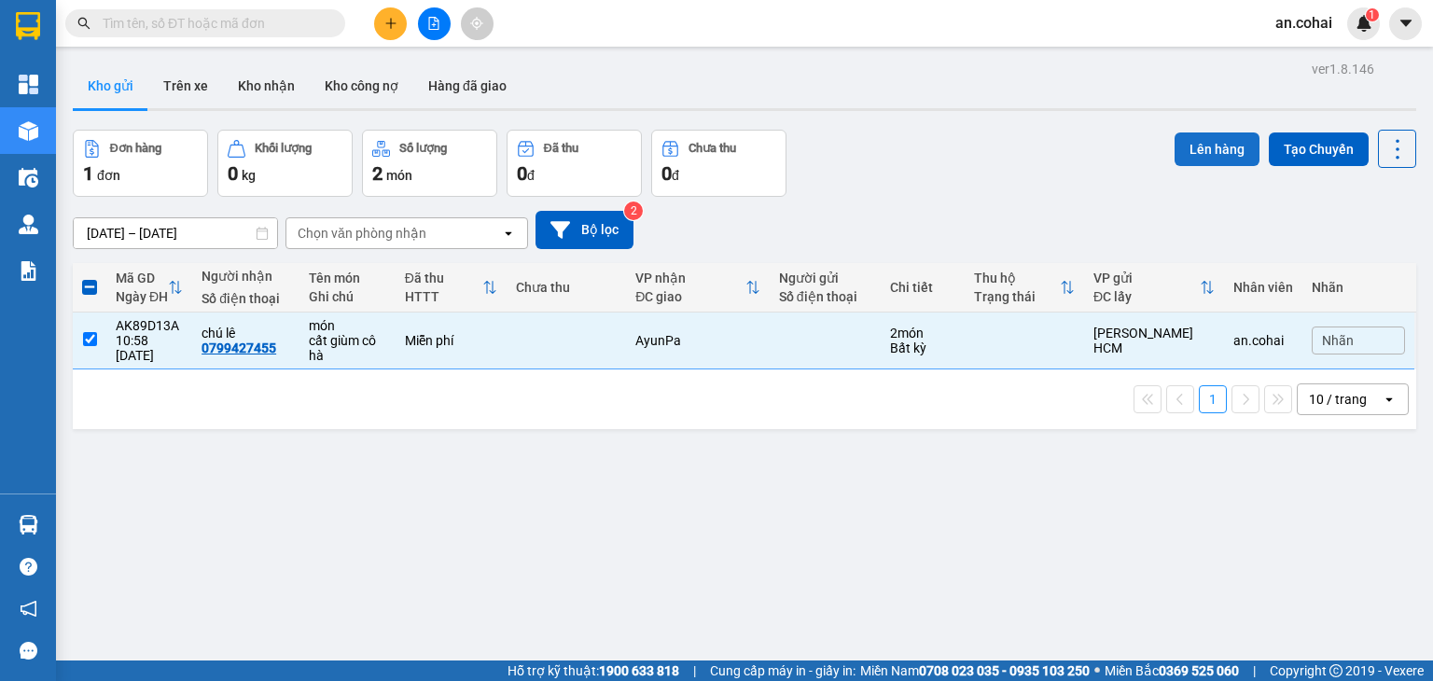
click at [1209, 145] on button "Lên hàng" at bounding box center [1216, 149] width 85 height 34
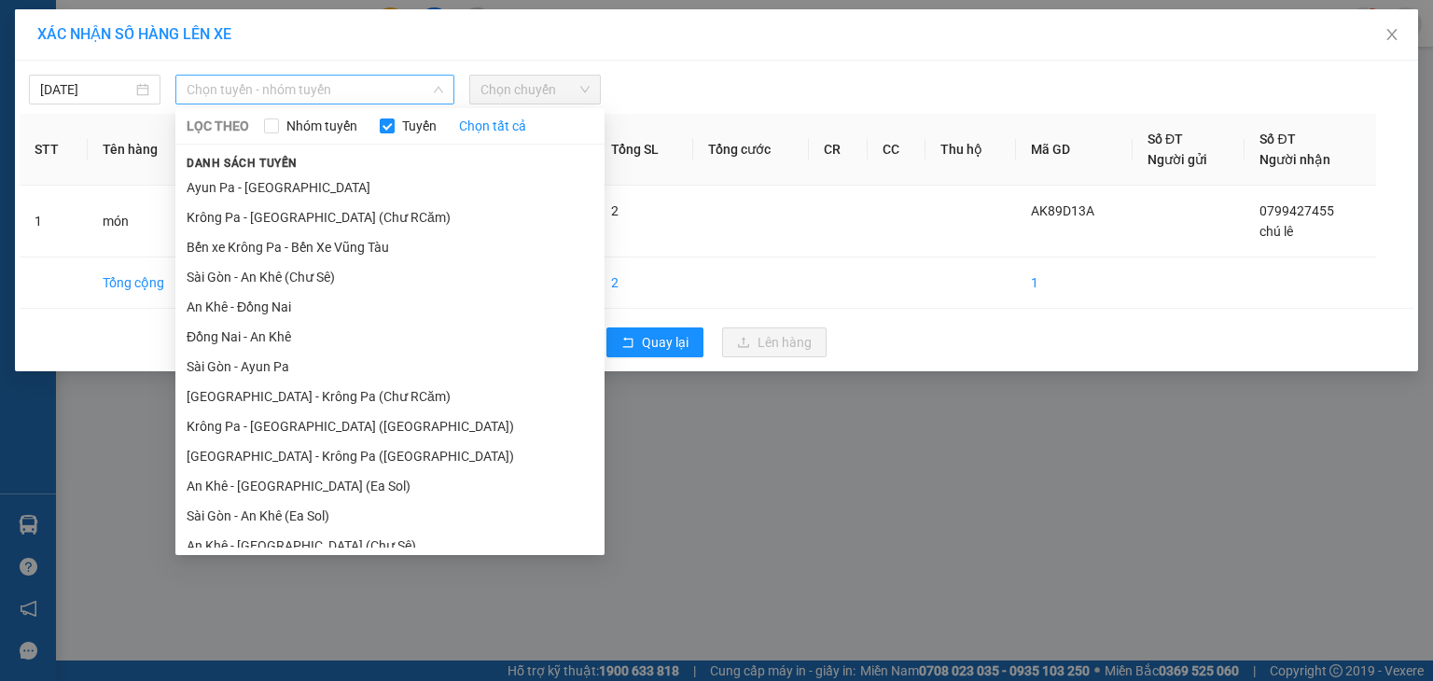
click at [320, 83] on span "Chọn tuyến - nhóm tuyến" at bounding box center [315, 90] width 257 height 28
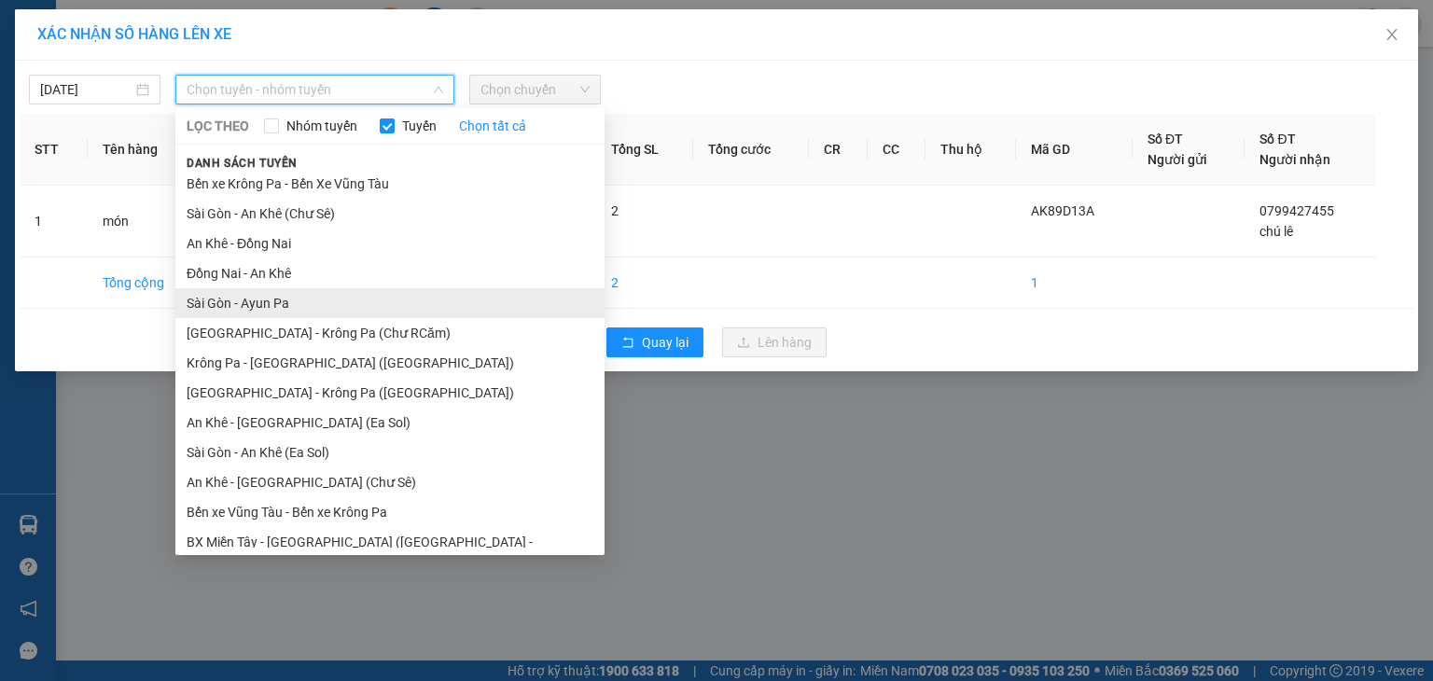
scroll to position [103, 0]
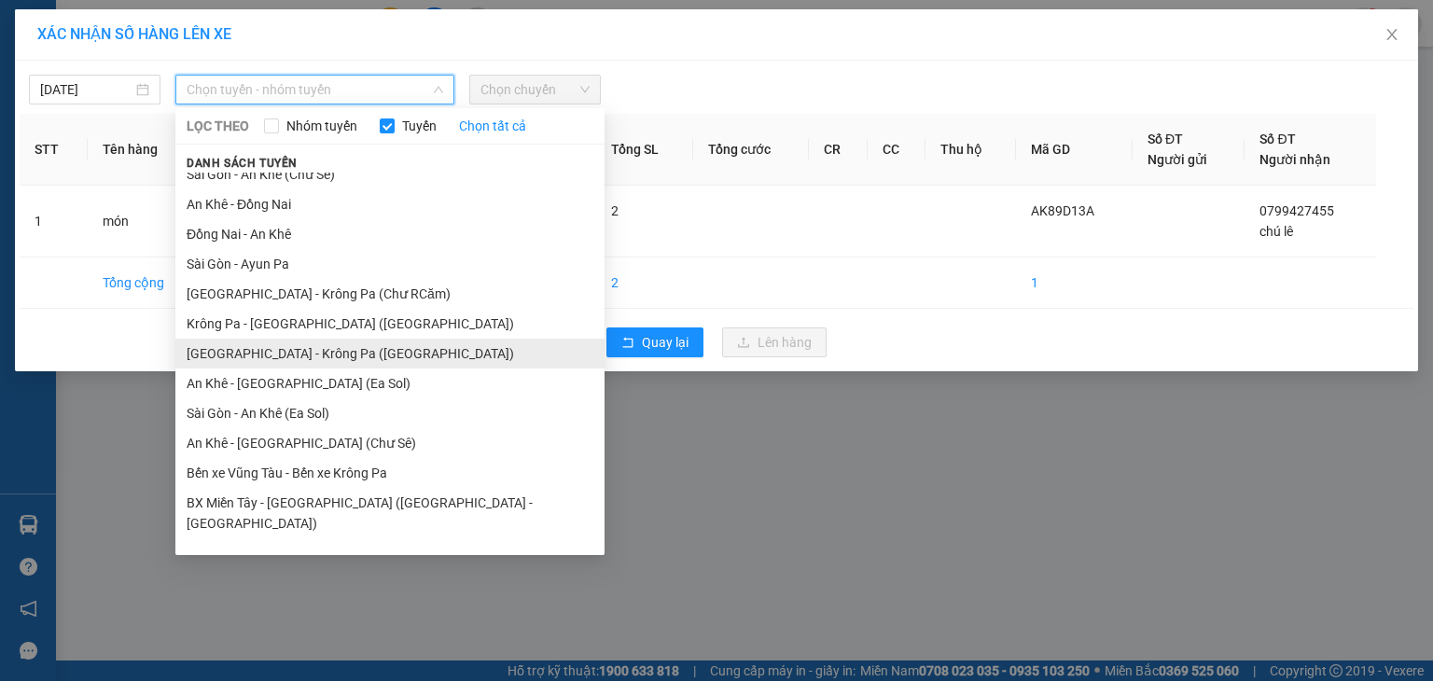
click at [309, 352] on li "[GEOGRAPHIC_DATA] - Krông Pa ([GEOGRAPHIC_DATA])" at bounding box center [389, 354] width 429 height 30
